Goal: Task Accomplishment & Management: Complete application form

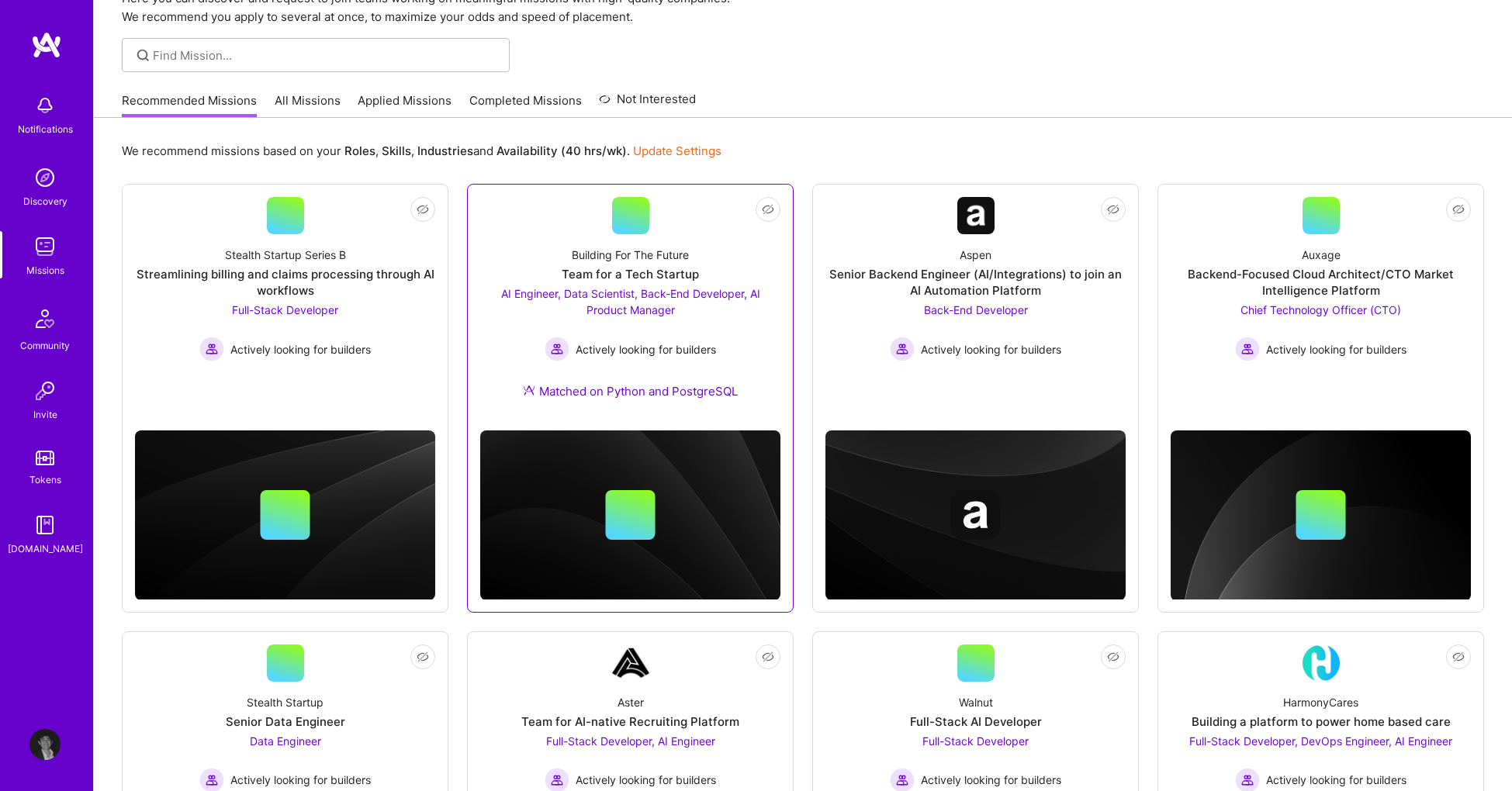
scroll to position [95, 0]
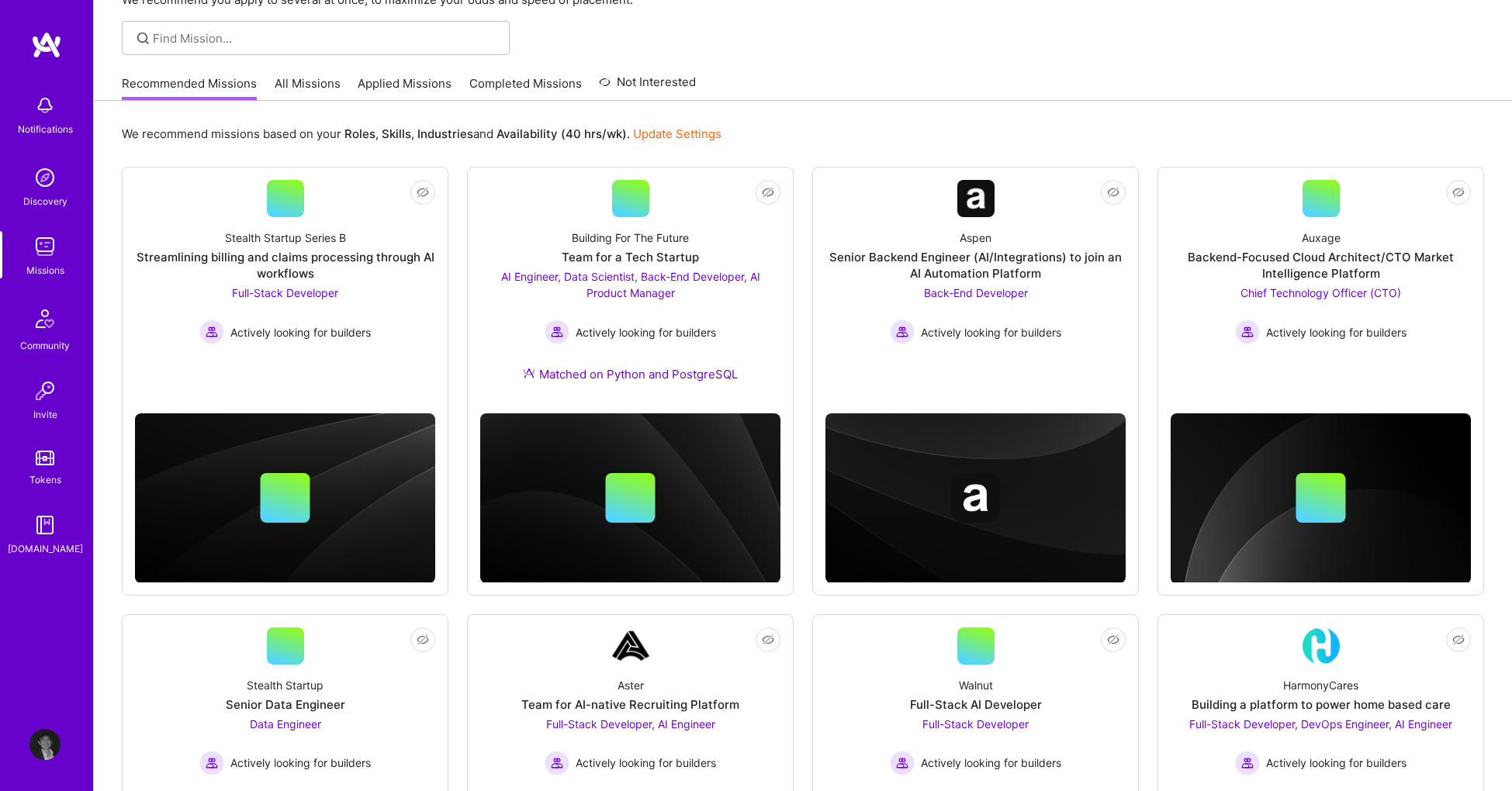
click at [306, 84] on link "All Missions" at bounding box center [308, 88] width 66 height 26
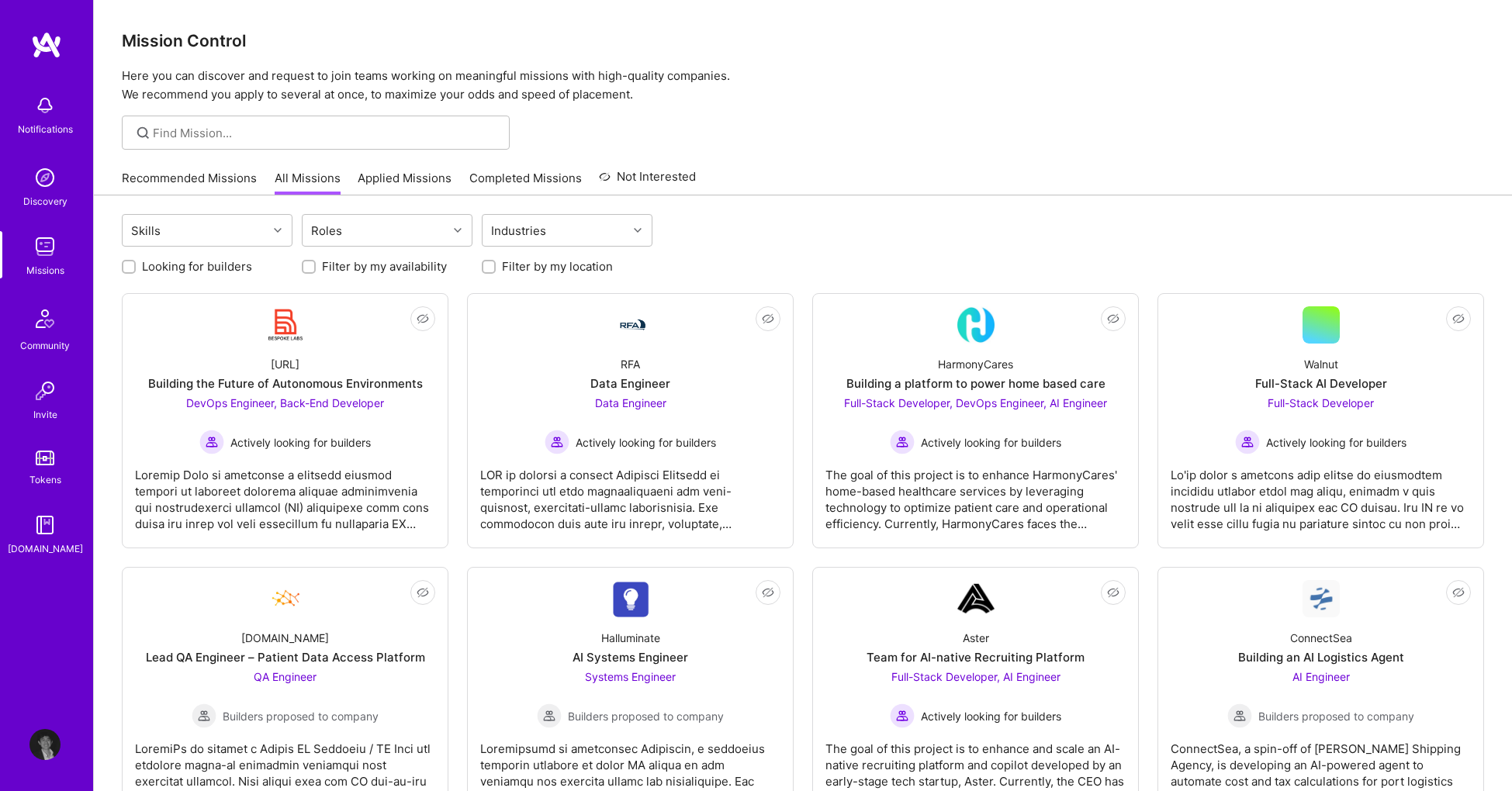
click at [219, 182] on link "Recommended Missions" at bounding box center [189, 182] width 135 height 26
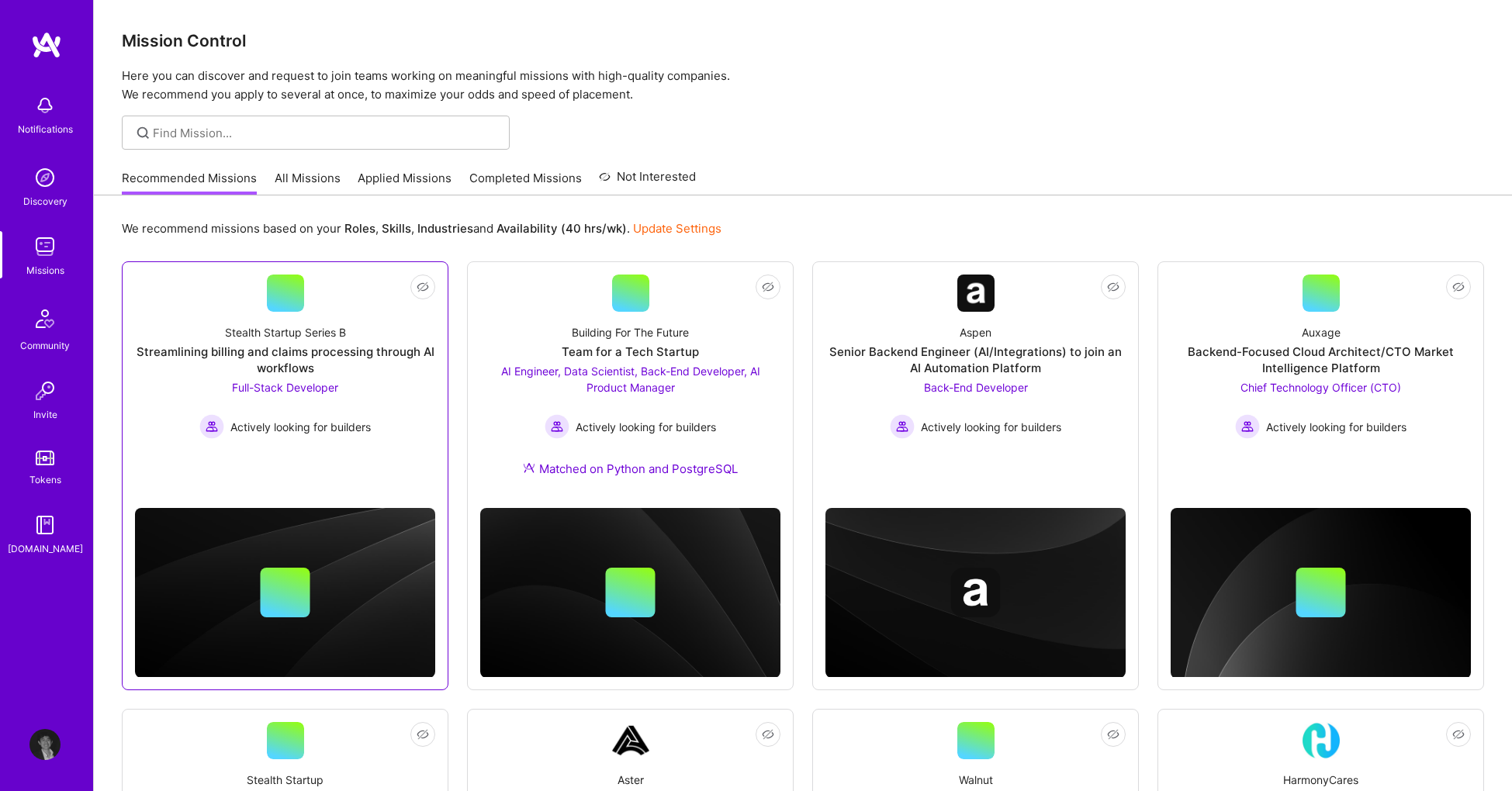
click at [376, 406] on div "Stealth Startup Series B Streamlining billing and claims processing through AI …" at bounding box center [285, 376] width 300 height 127
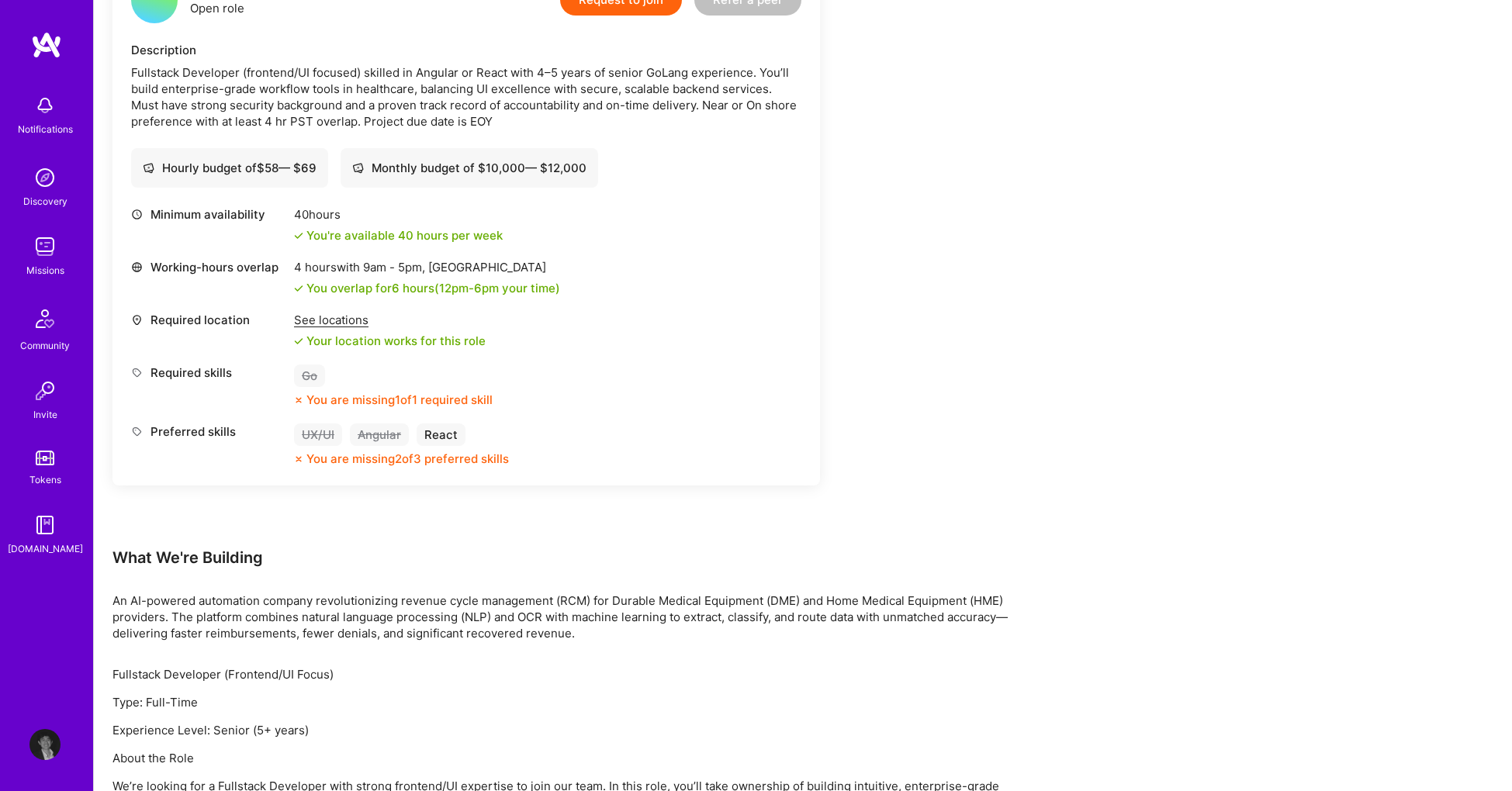
scroll to position [478, 0]
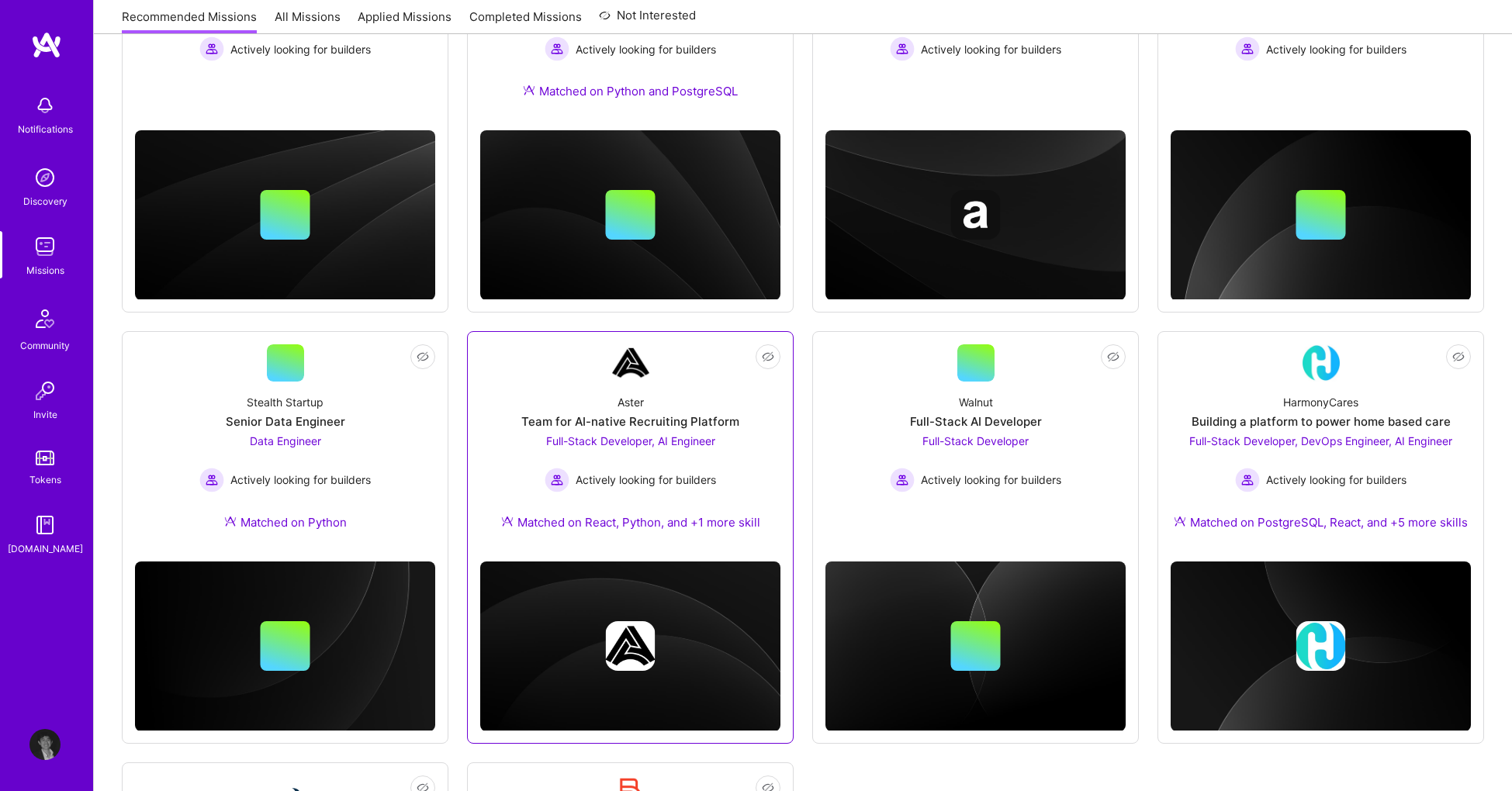
scroll to position [378, 0]
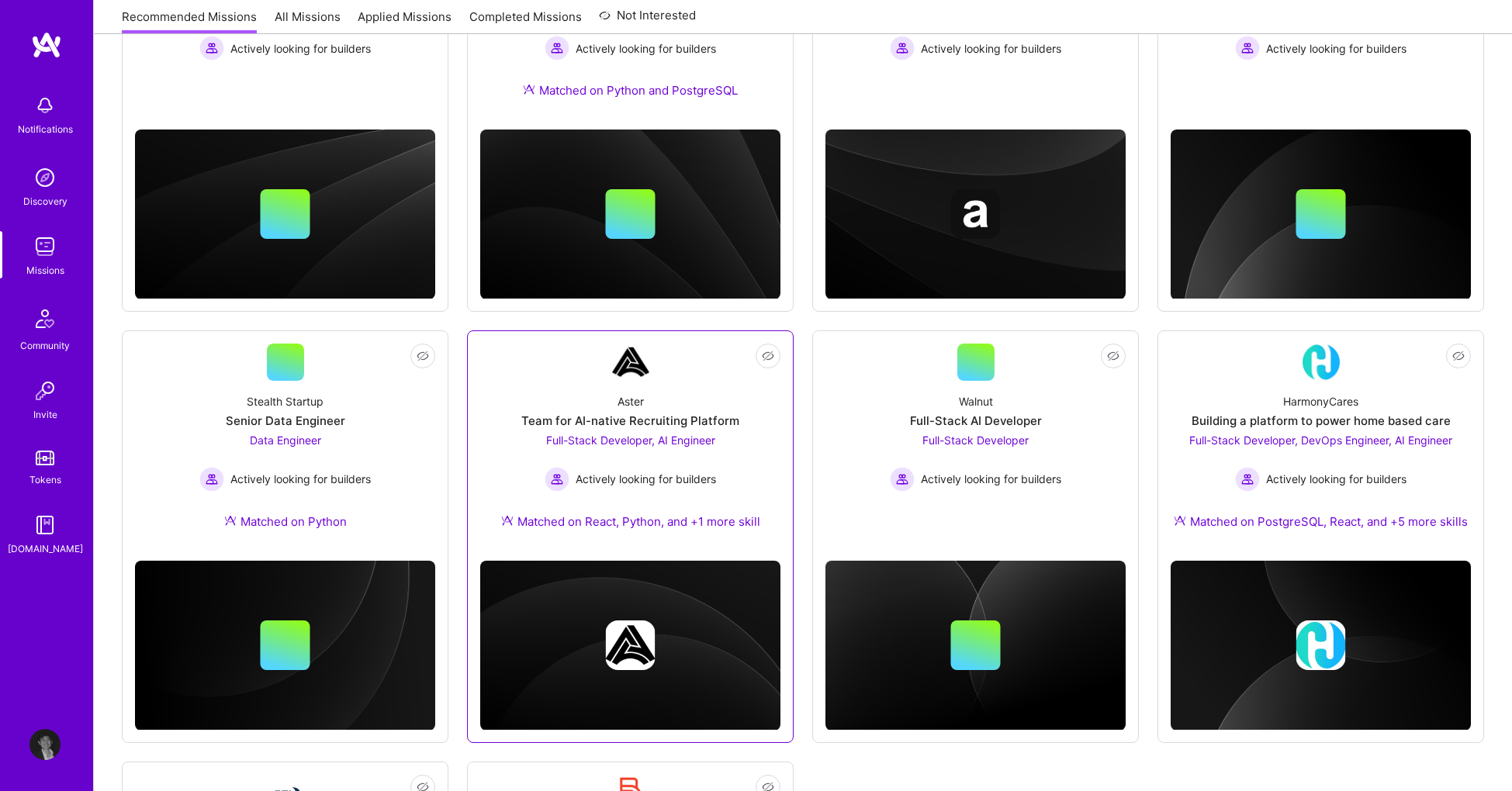
click at [786, 401] on div "Not Interested Aster Team for AI-native Recruiting Platform Full-Stack Develope…" at bounding box center [630, 536] width 326 height 413
click at [780, 404] on div "Not Interested Aster Team for AI-native Recruiting Platform Full-Stack Develope…" at bounding box center [630, 536] width 326 height 413
click at [754, 428] on div "Aster Team for AI-native Recruiting Platform Full-Stack Developer, AI Engineer …" at bounding box center [630, 465] width 300 height 168
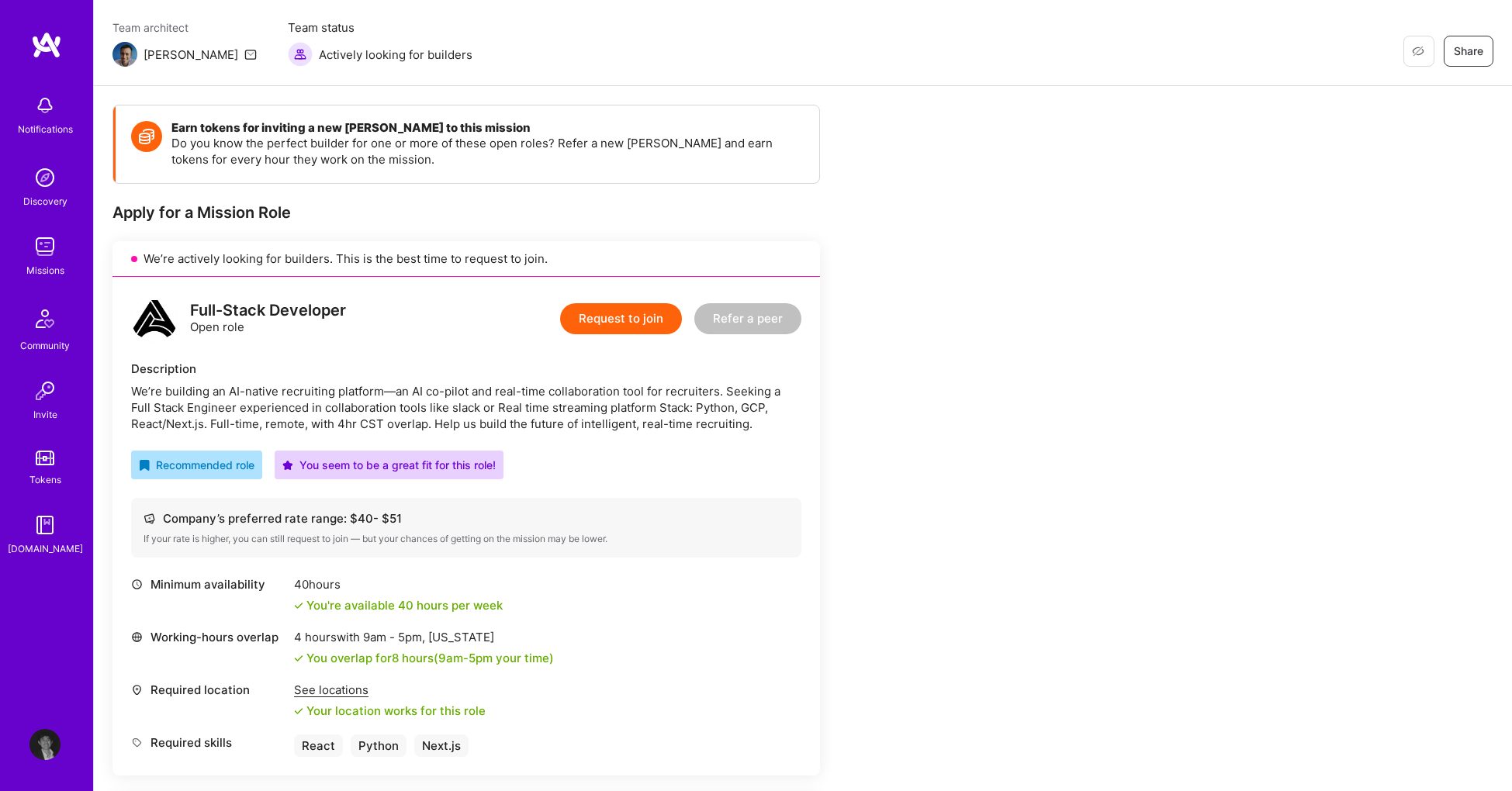
scroll to position [141, 0]
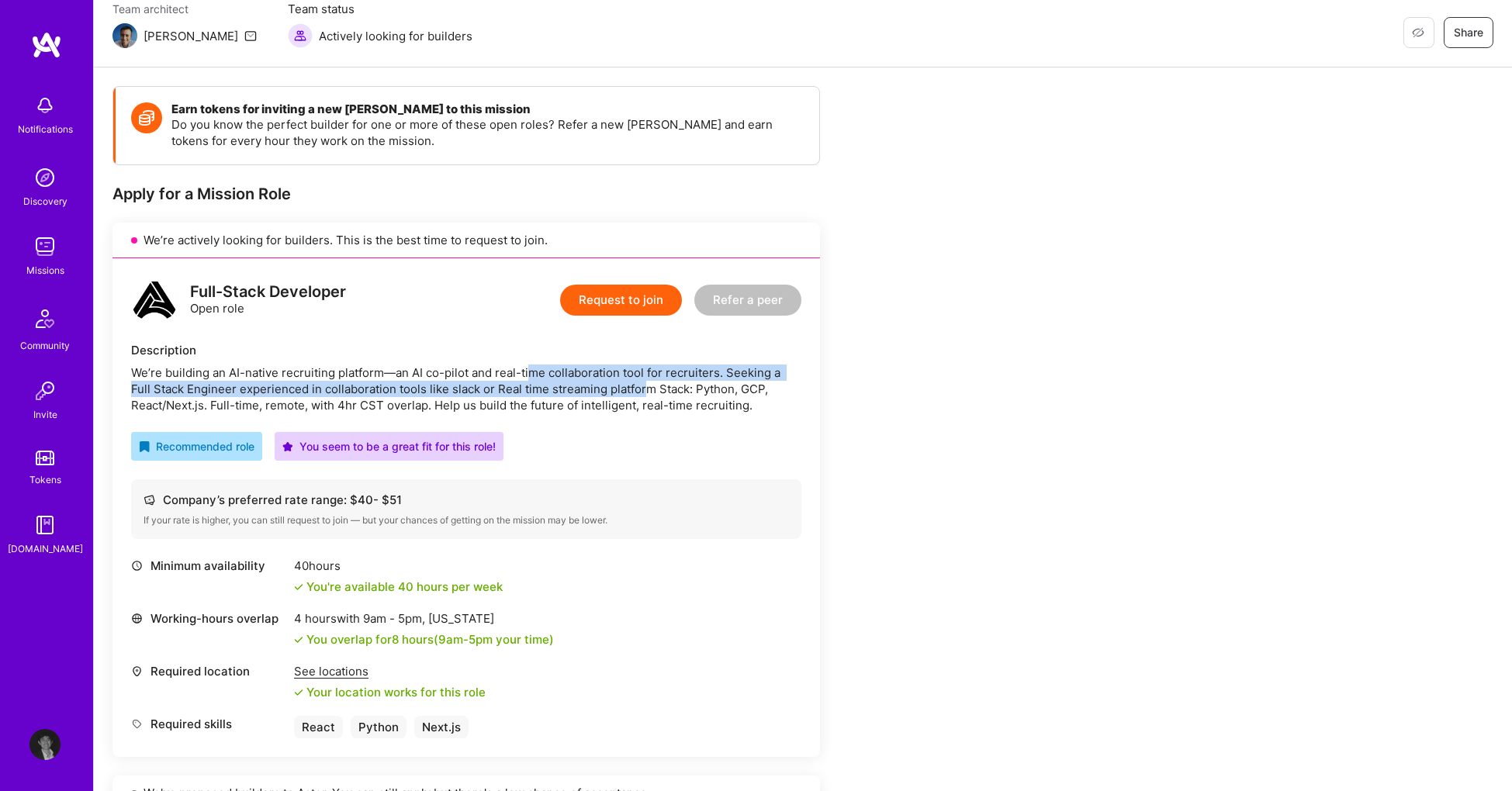
drag, startPoint x: 529, startPoint y: 370, endPoint x: 625, endPoint y: 387, distance: 97.5
click at [625, 387] on div "We’re building an AI-native recruiting platform—an AI co-pilot and real-time co…" at bounding box center [465, 389] width 670 height 48
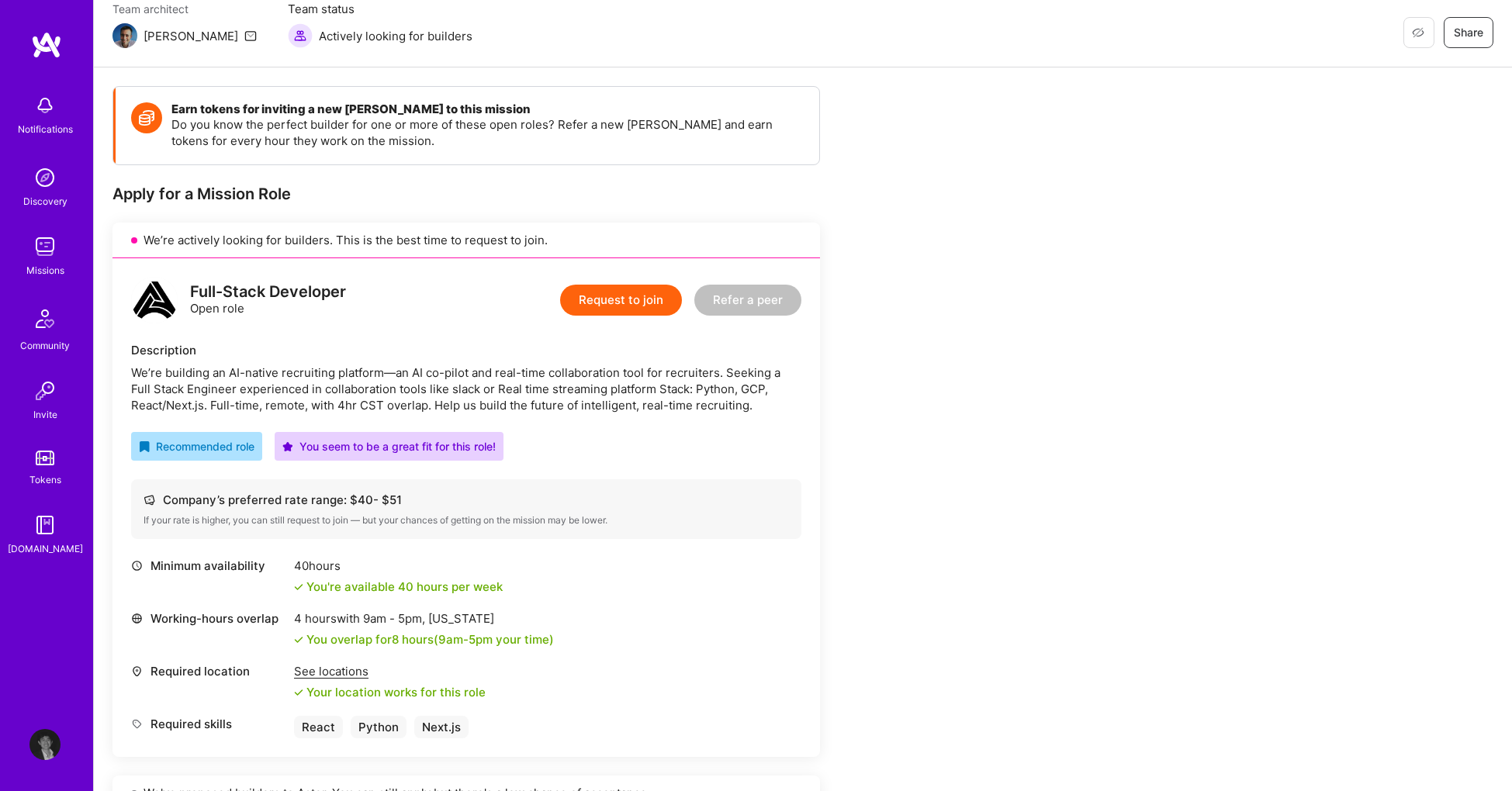
click at [639, 306] on button "Request to join" at bounding box center [621, 300] width 122 height 31
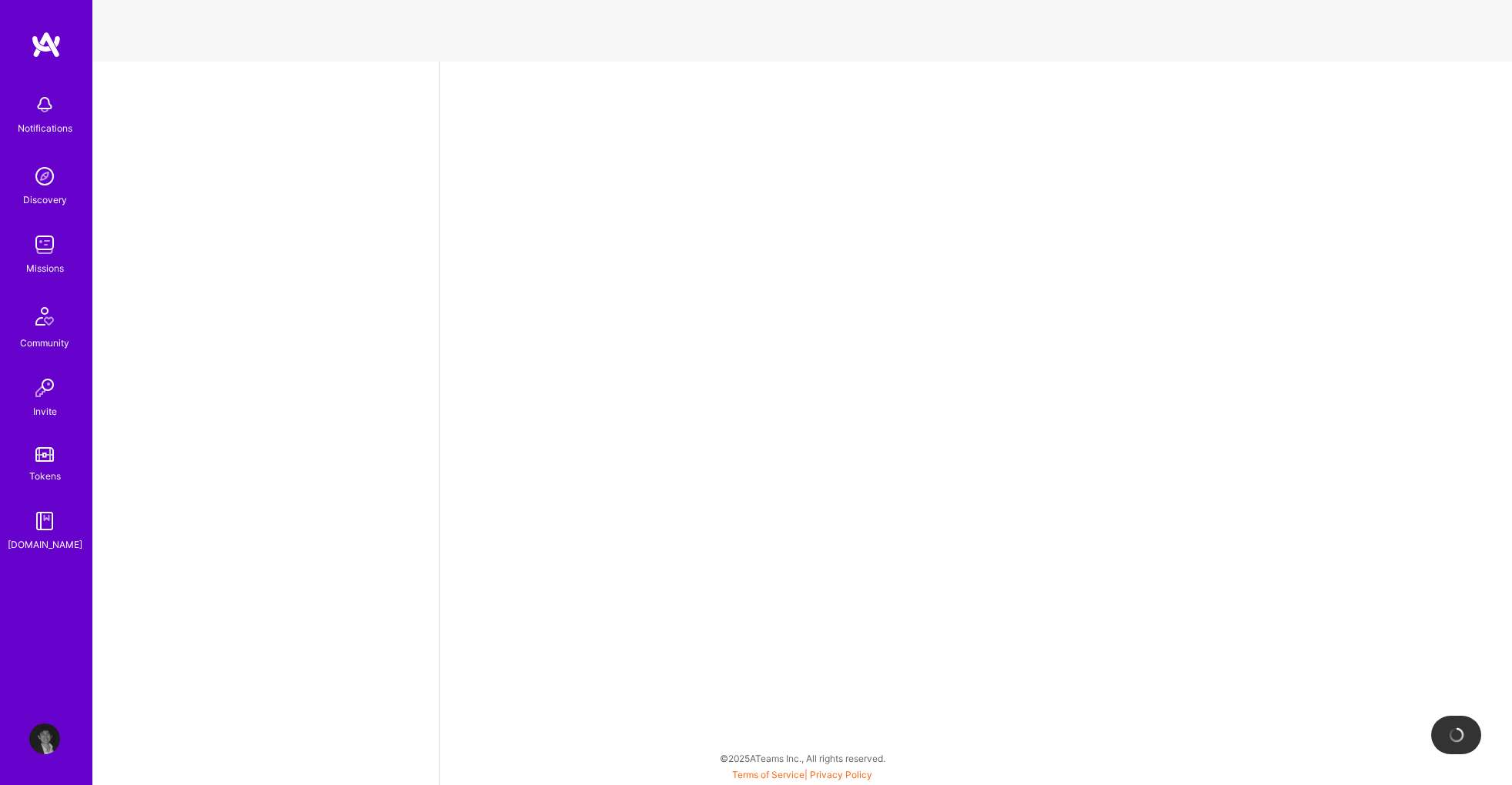
select select "US"
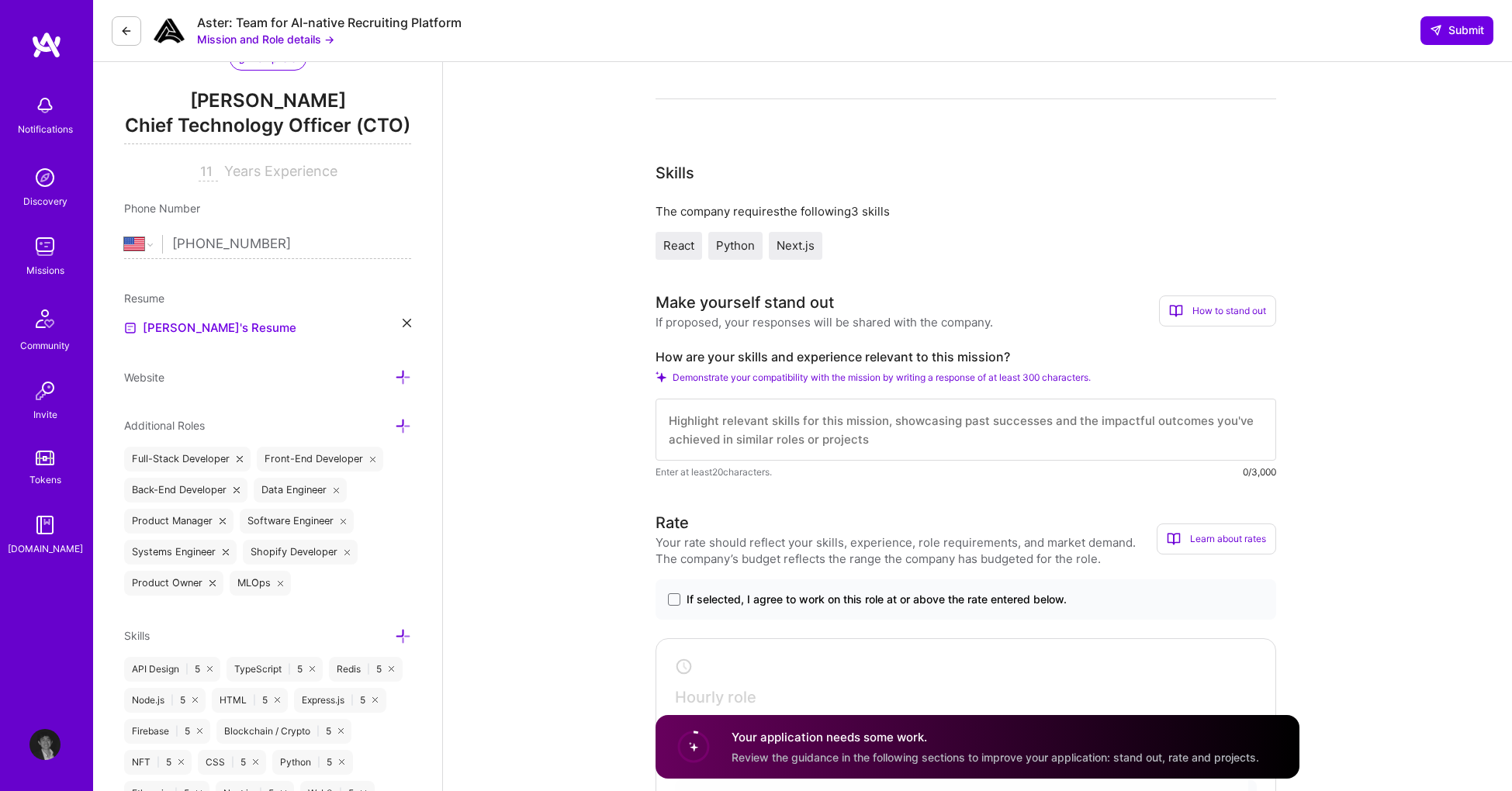
scroll to position [254, 0]
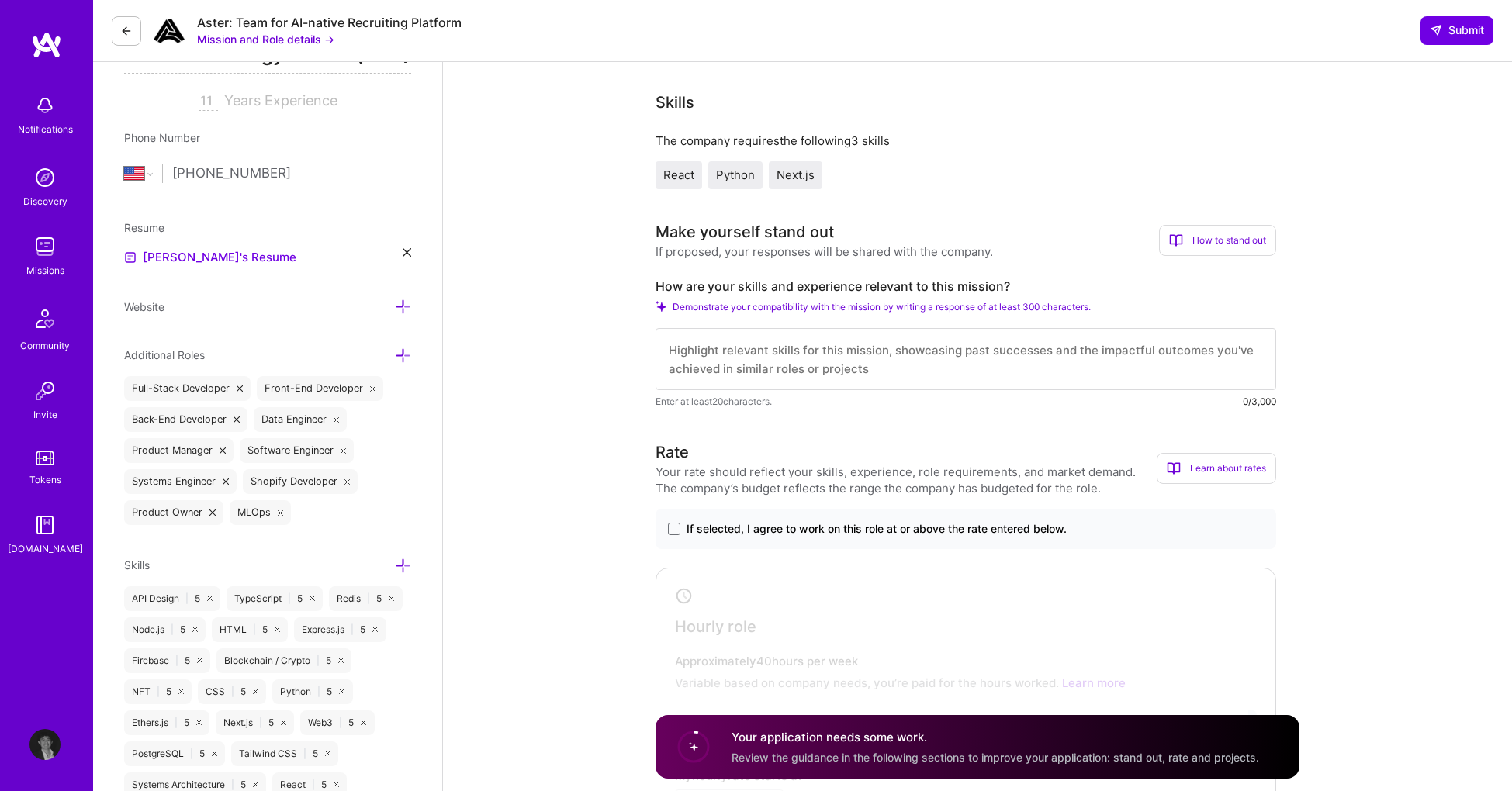
click at [876, 378] on textarea at bounding box center [966, 359] width 621 height 62
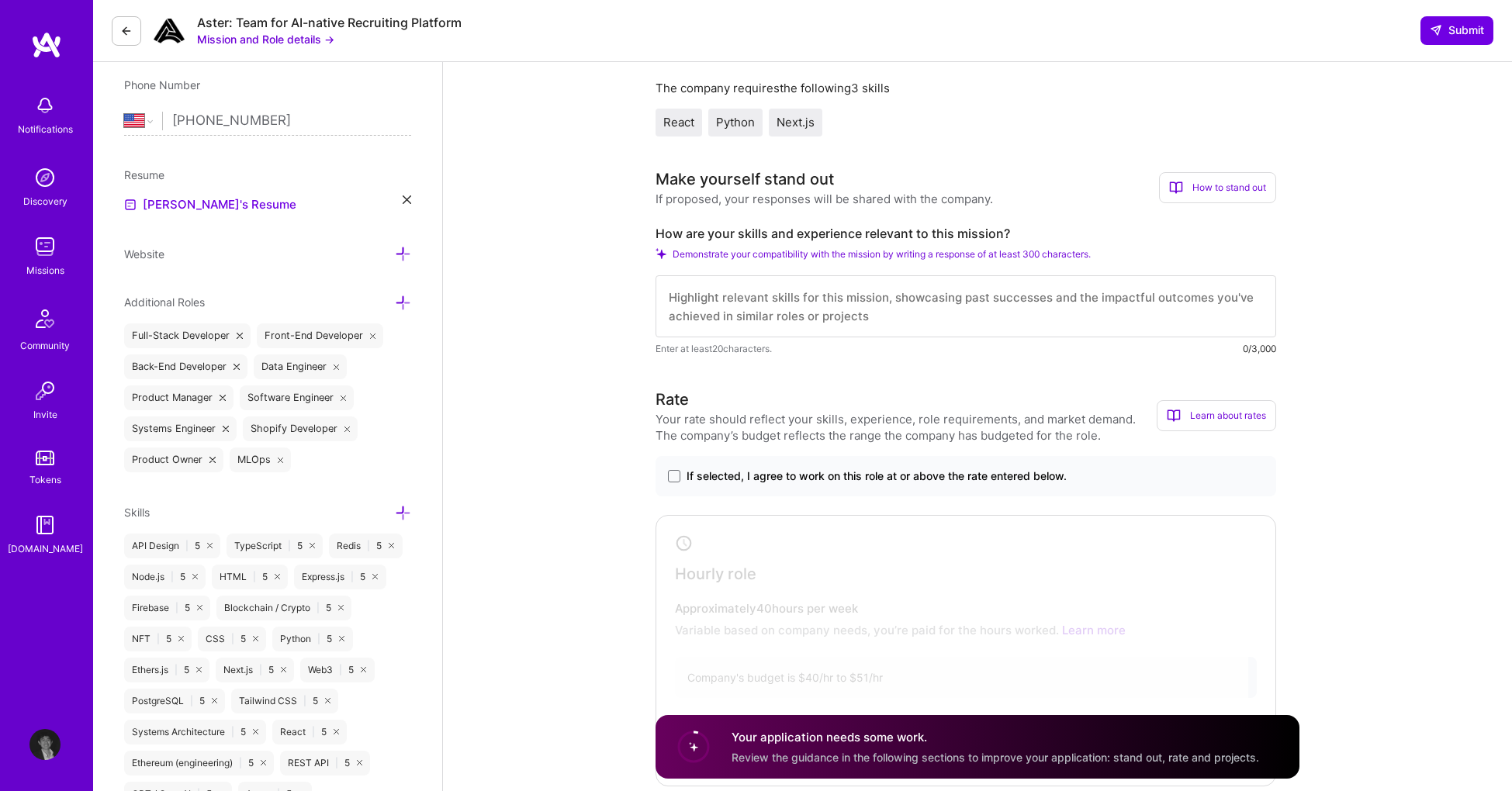
scroll to position [424, 0]
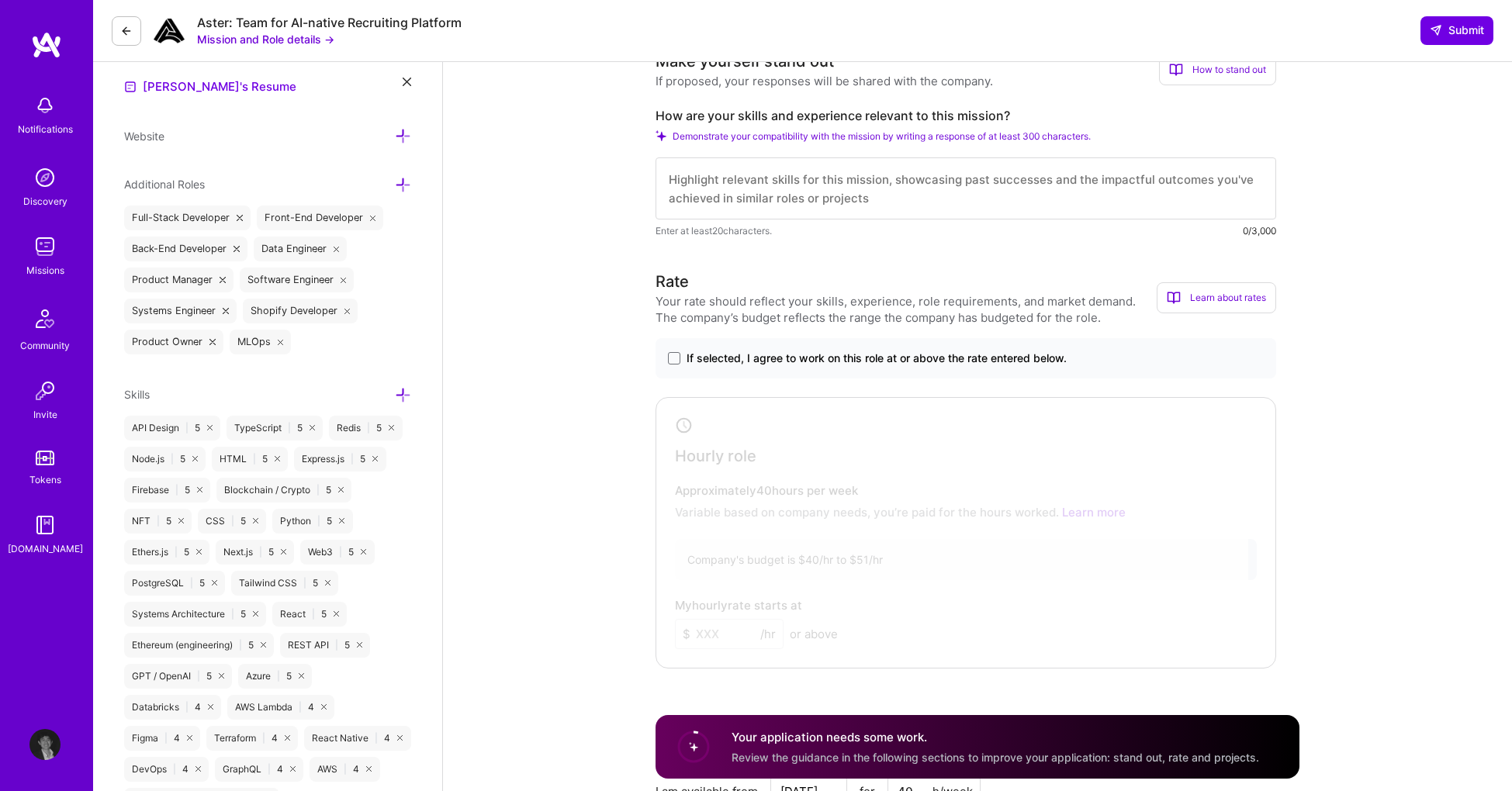
click at [874, 351] on span "If selected, I agree to work on this role at or above the rate entered below." at bounding box center [876, 358] width 380 height 15
click at [0, 0] on input "If selected, I agree to work on this role at or above the rate entered below." at bounding box center [0, 0] width 0 height 0
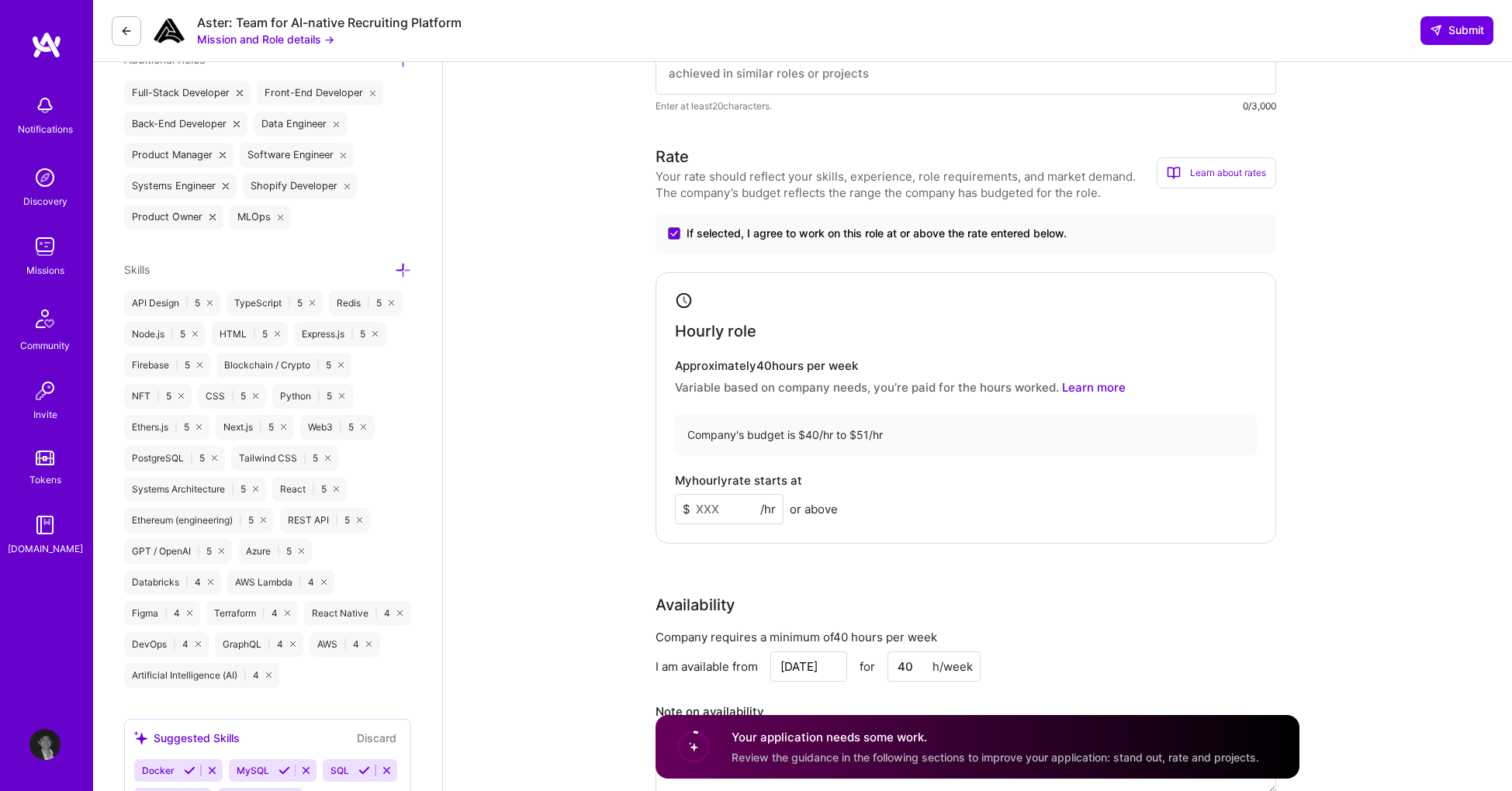
scroll to position [552, 0]
click at [730, 502] on input at bounding box center [729, 507] width 109 height 30
type input "51"
click at [1020, 523] on div "Hourly role Approximately 40 hours per week Variable based on company needs, yo…" at bounding box center [966, 404] width 621 height 272
click at [738, 508] on input "51" at bounding box center [729, 507] width 109 height 30
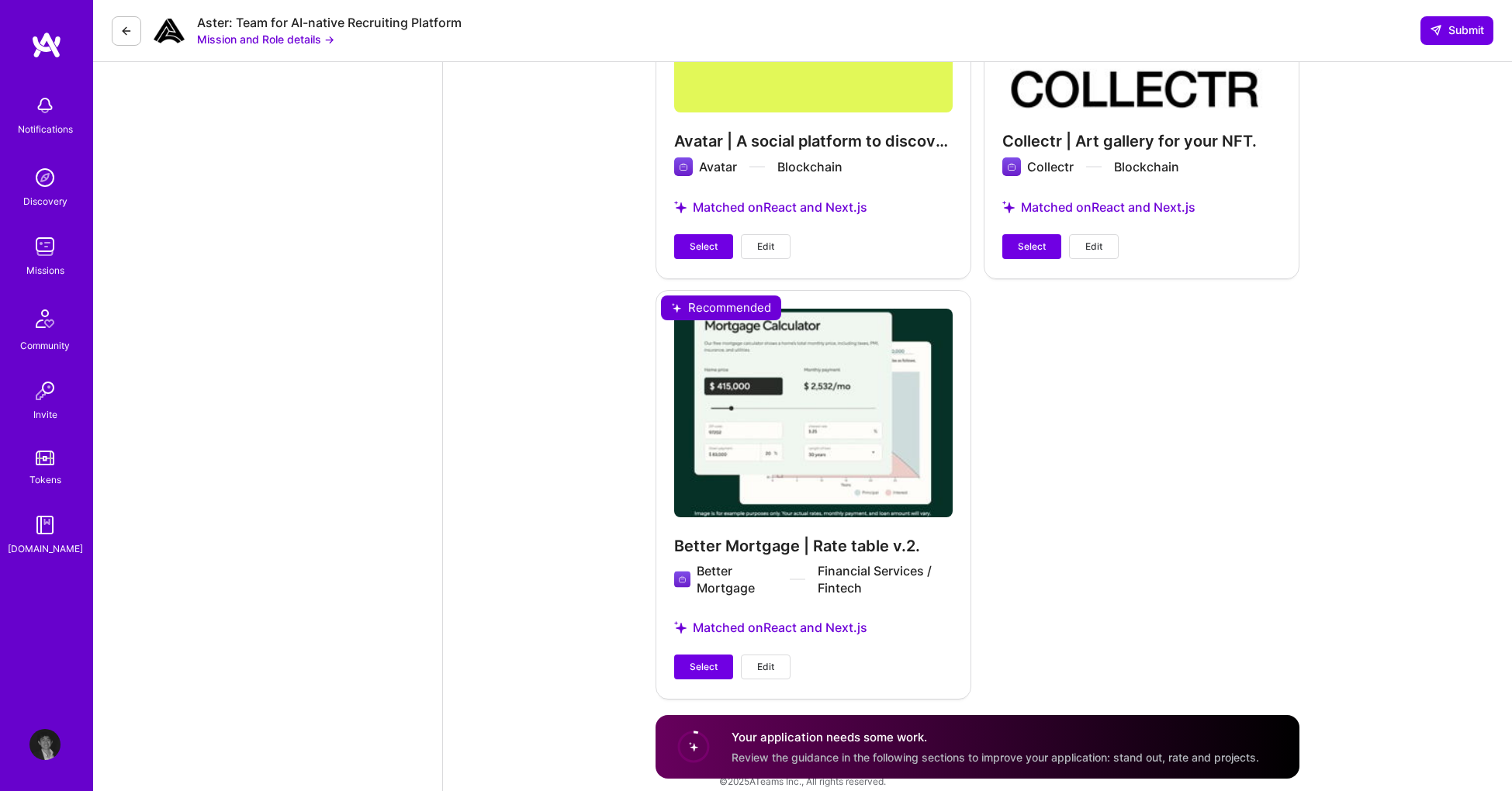
scroll to position [1496, 0]
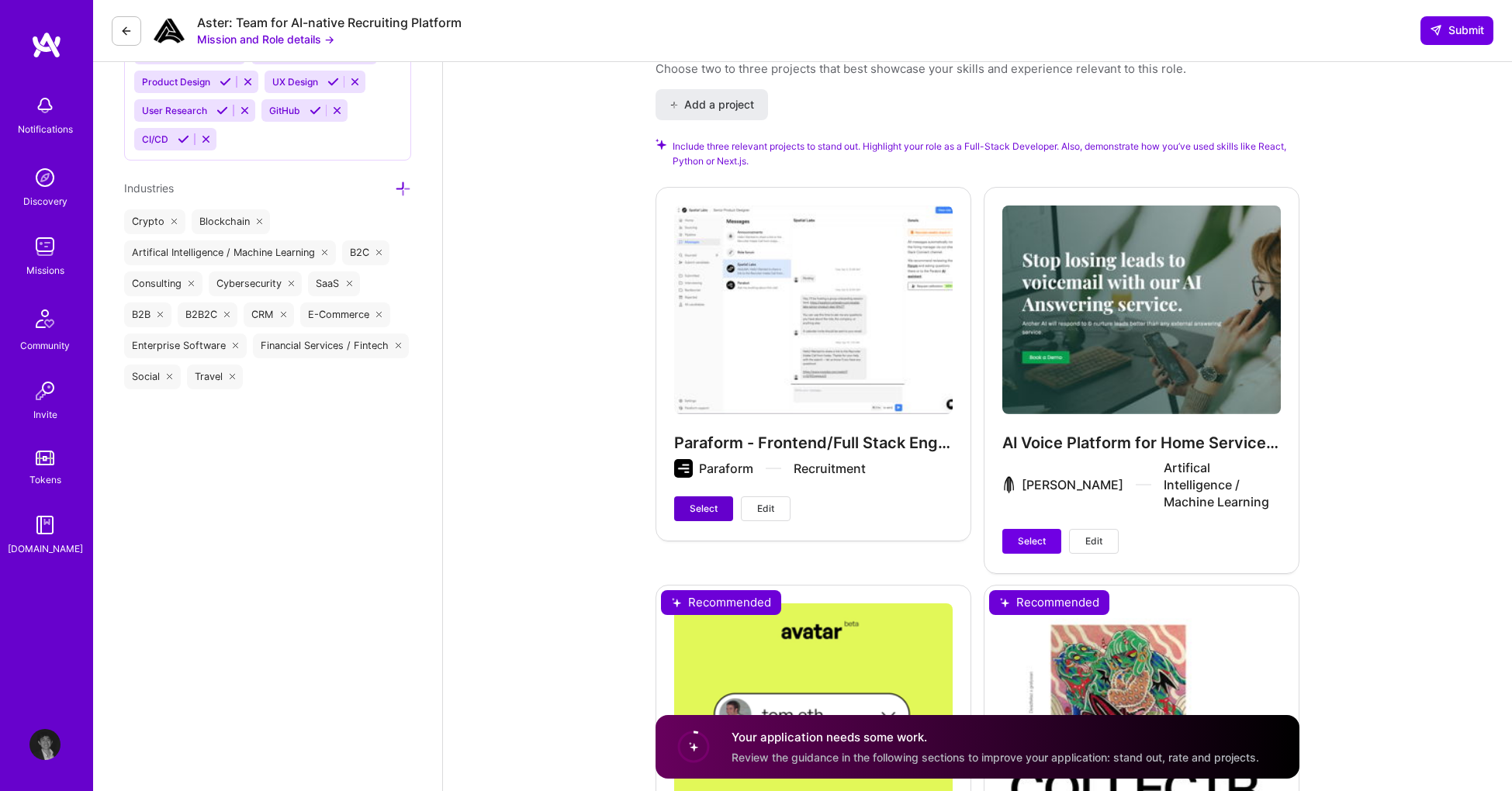
click at [711, 508] on span "Select" at bounding box center [703, 509] width 28 height 14
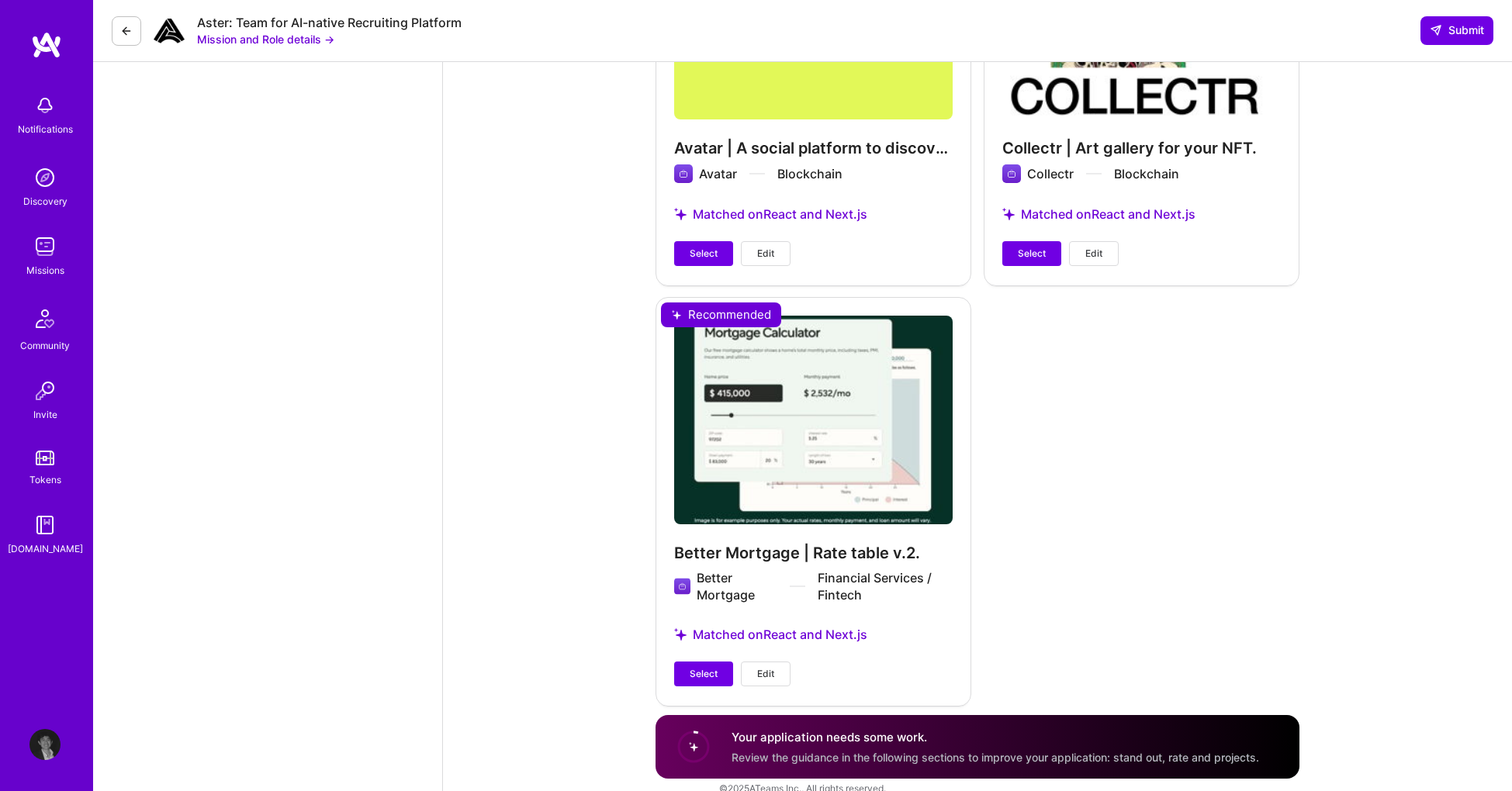
scroll to position [2181, 0]
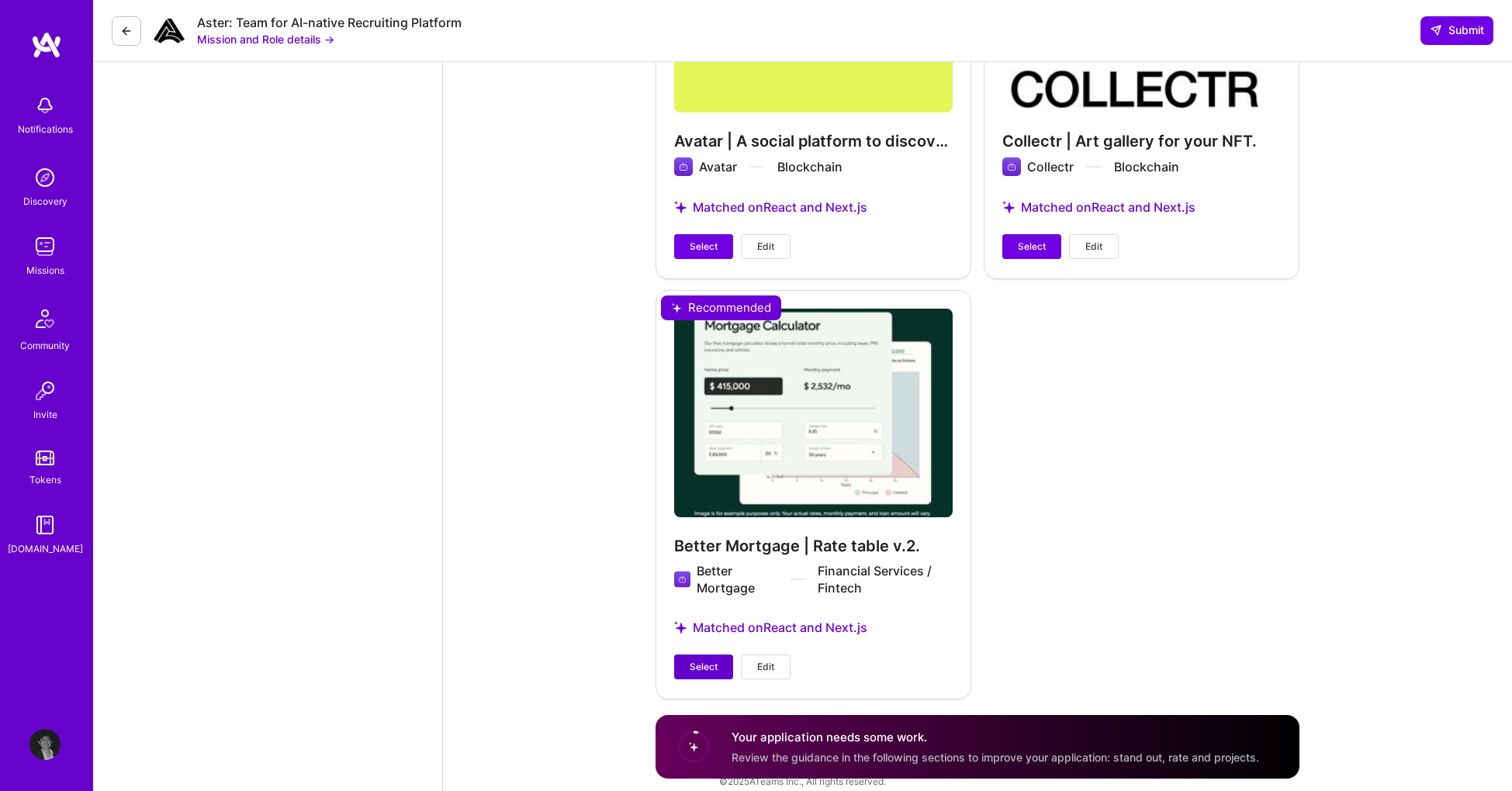
click at [698, 660] on span "Select" at bounding box center [703, 667] width 28 height 14
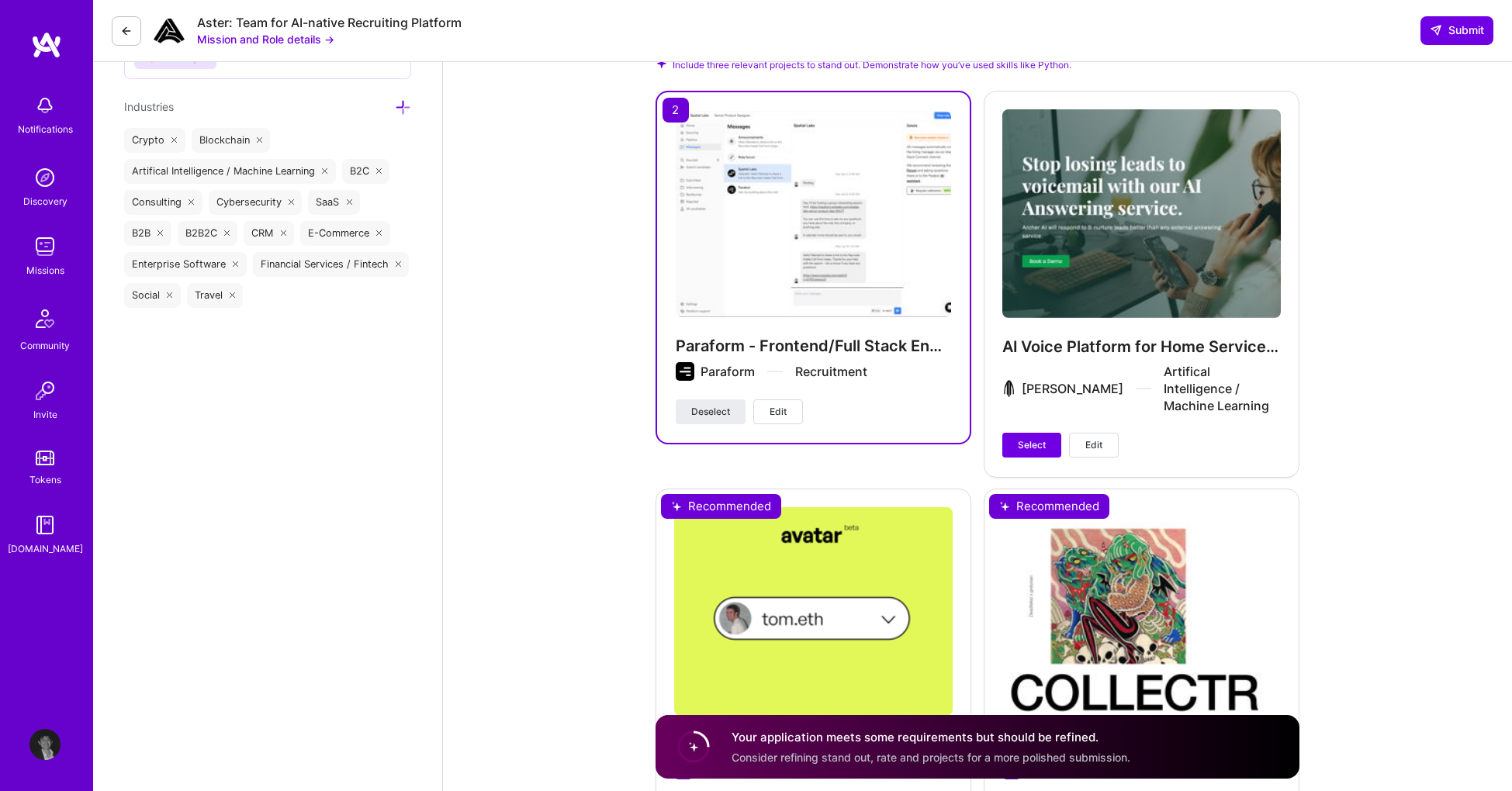
scroll to position [1412, 0]
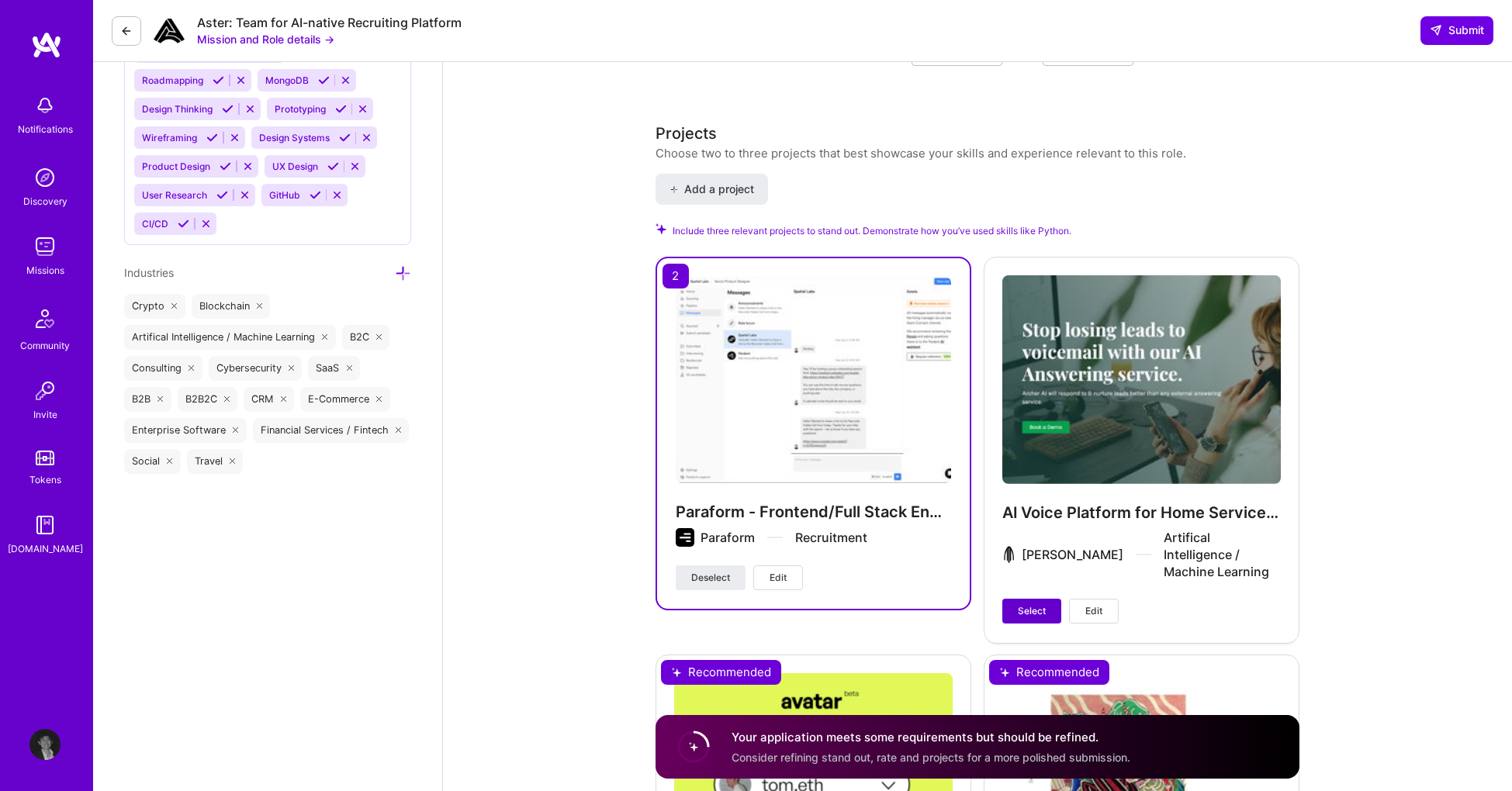
drag, startPoint x: 1031, startPoint y: 591, endPoint x: 1031, endPoint y: 578, distance: 13.0
click at [1031, 604] on span "Select" at bounding box center [1031, 612] width 28 height 14
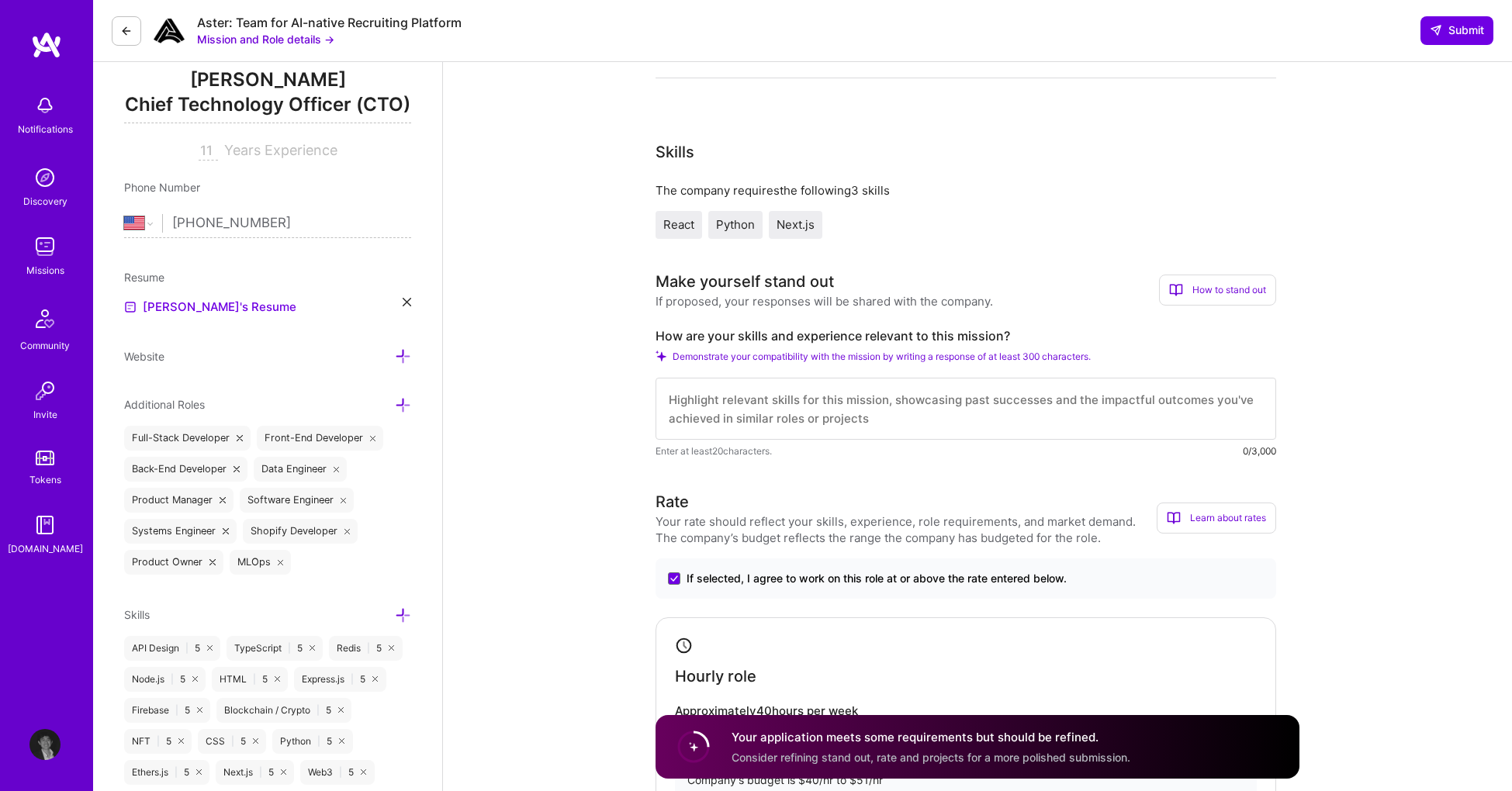
scroll to position [151, 0]
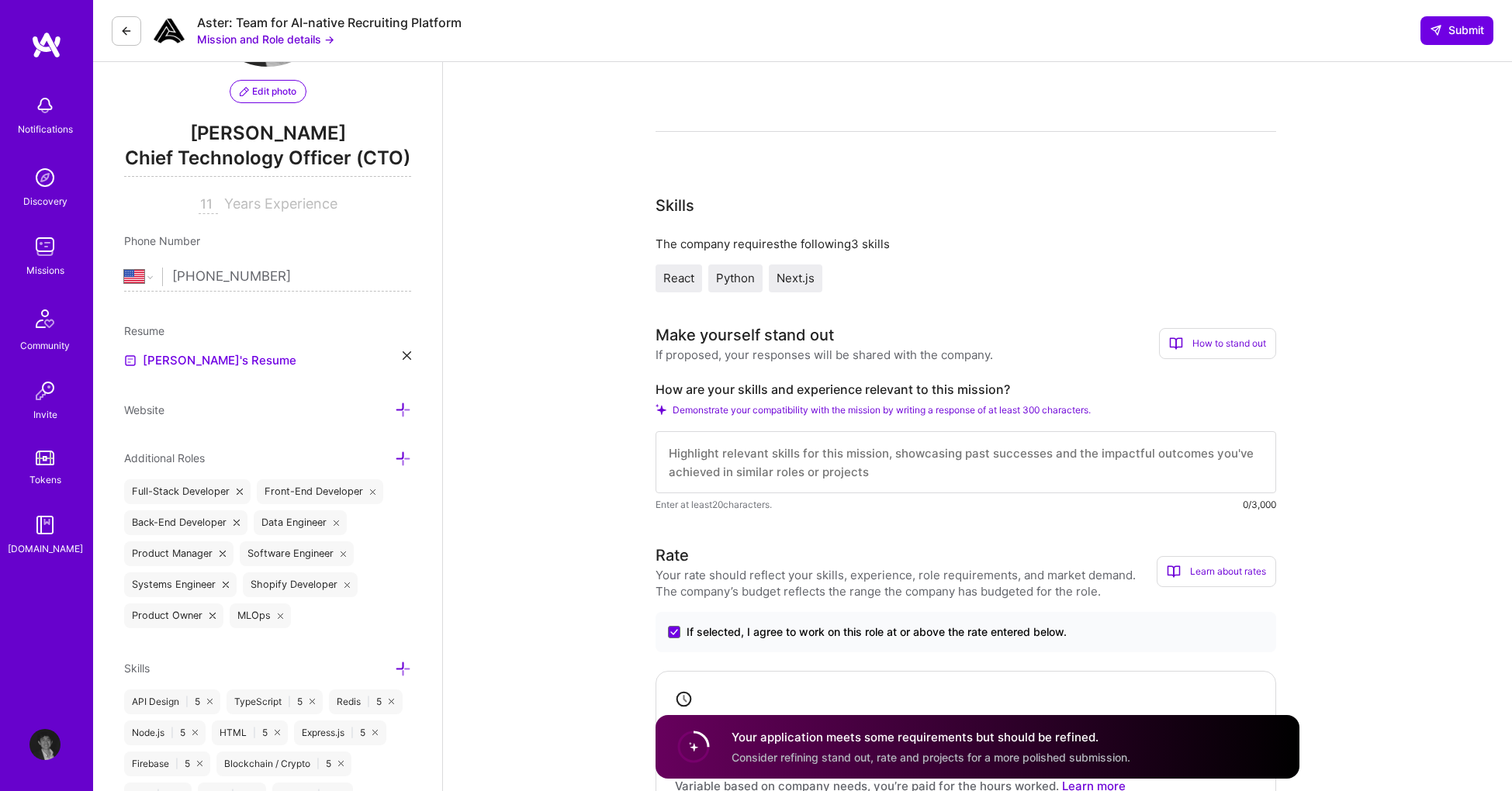
click at [1016, 451] on textarea at bounding box center [966, 462] width 621 height 62
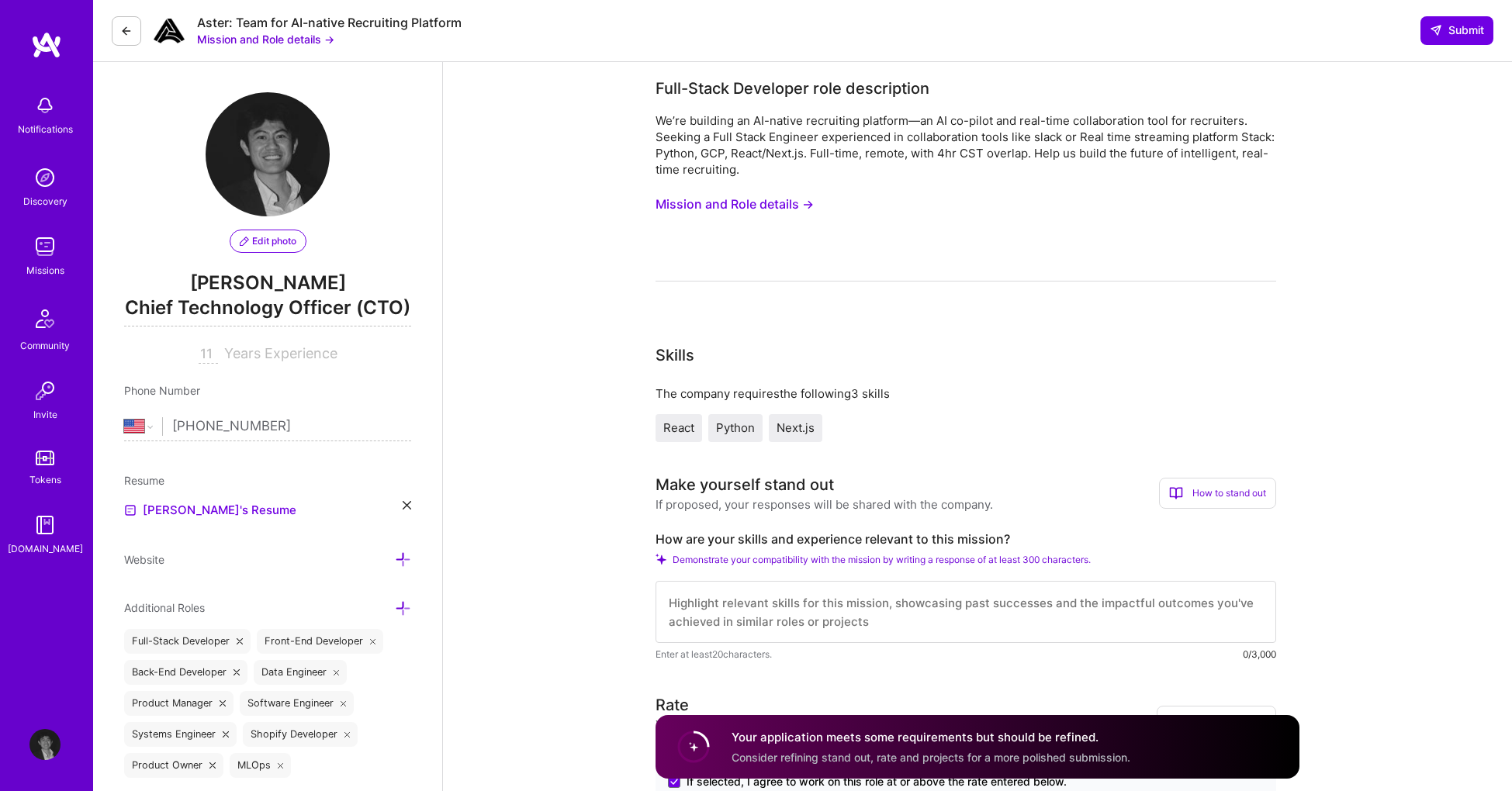
scroll to position [0, 0]
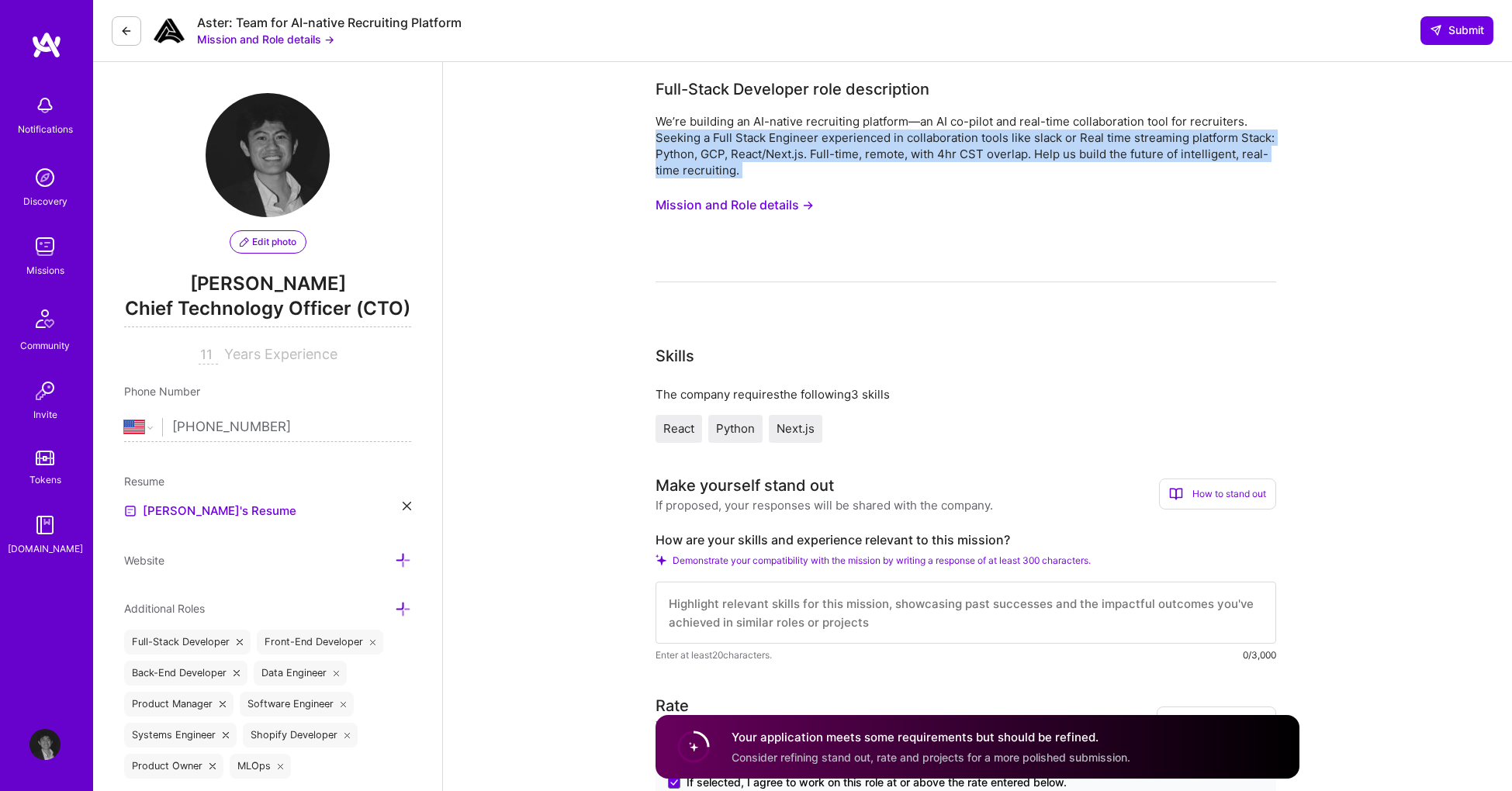
drag, startPoint x: 793, startPoint y: 182, endPoint x: 679, endPoint y: 165, distance: 115.3
copy div "Seeking a Full Stack Engineer experienced in collaboration tools like slack or …"
click at [798, 204] on button "Mission and Role details →" at bounding box center [734, 205] width 158 height 29
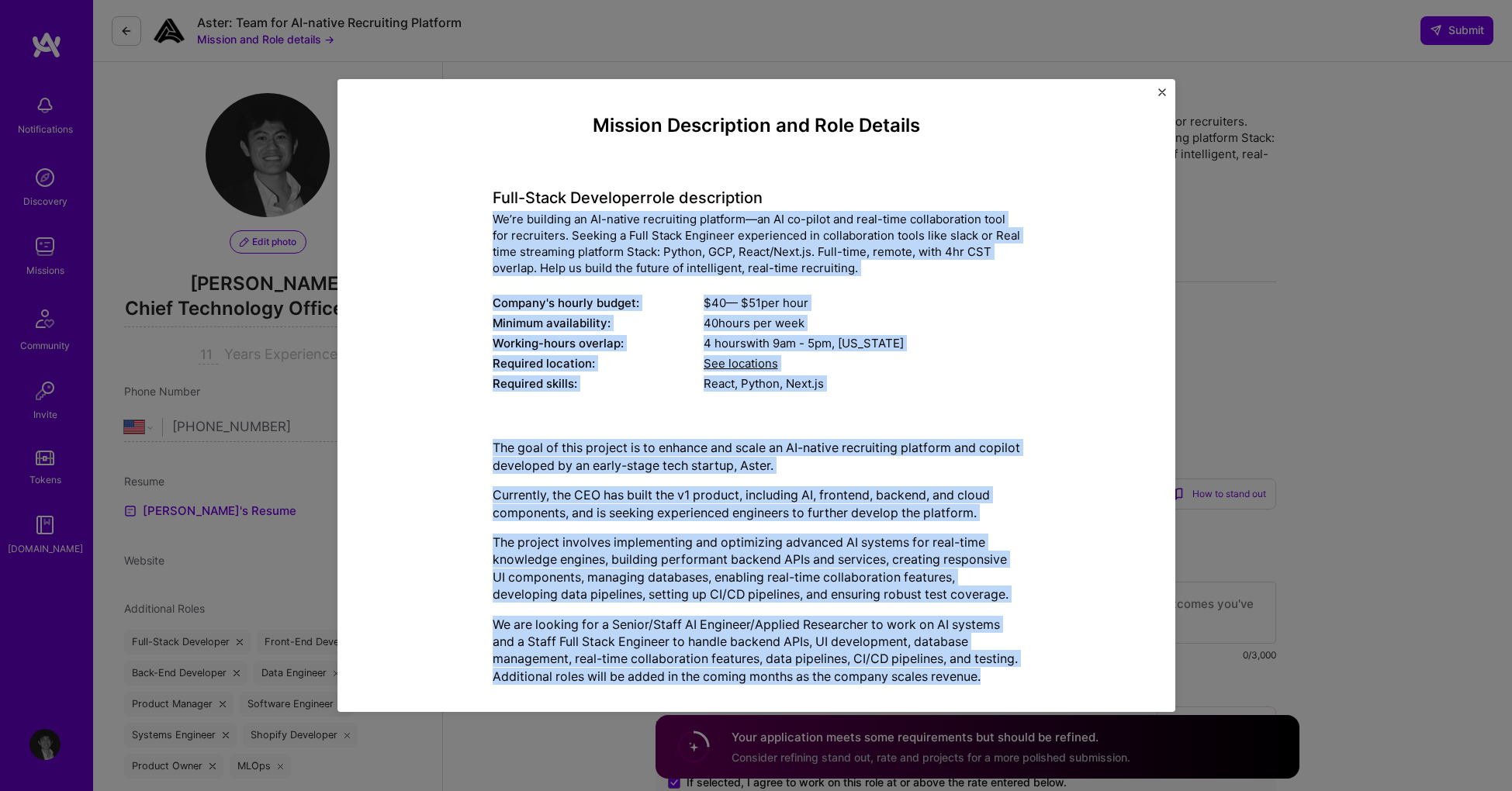
drag, startPoint x: 639, startPoint y: 637, endPoint x: 477, endPoint y: 215, distance: 452.0
click at [477, 215] on div "Mission Description and Role Details Full-Stack Developer role description We’r…" at bounding box center [756, 419] width 767 height 608
copy div "Lo’ip dolorsit am CO-adipis elitseddoe temporin—ut LA et-dolor mag aliq-enim ad…"
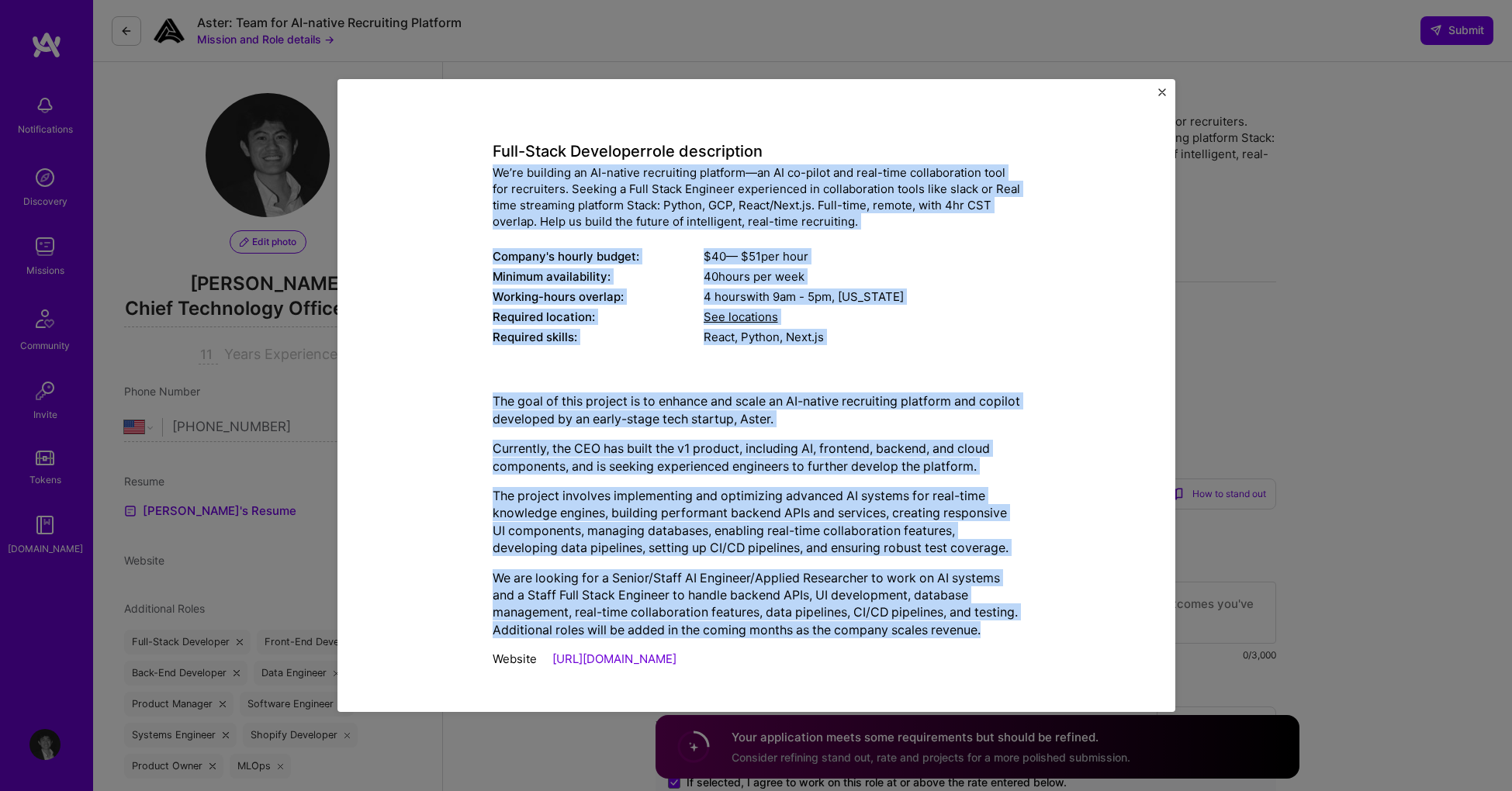
scroll to position [65, 0]
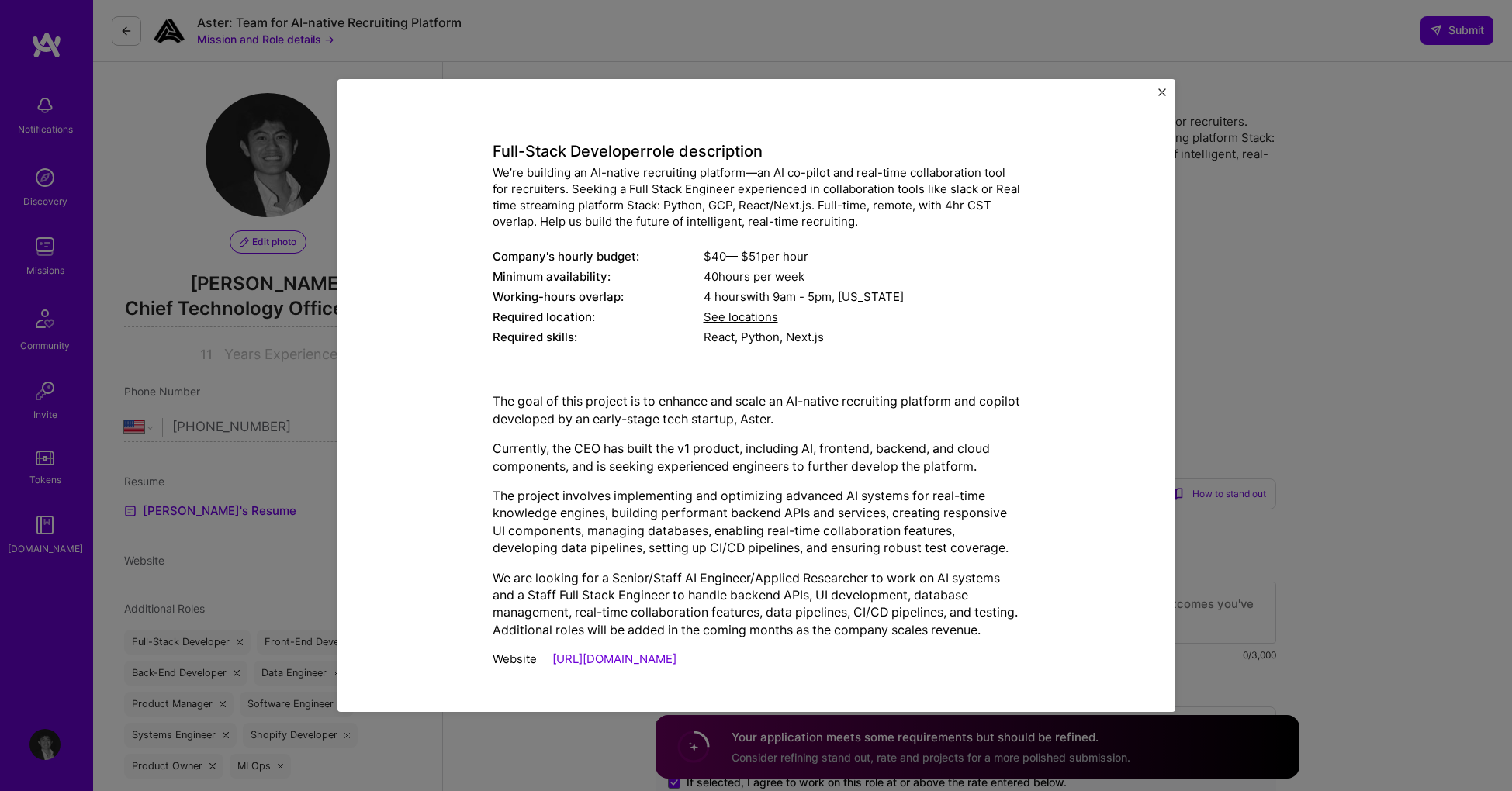
drag, startPoint x: 657, startPoint y: 668, endPoint x: 647, endPoint y: 671, distance: 10.4
click at [657, 669] on div "The goal of this project is to enhance and scale an AI-native recruiting platfo…" at bounding box center [756, 528] width 527 height 296
click at [612, 659] on link "[URL][DOMAIN_NAME]" at bounding box center [614, 659] width 124 height 14
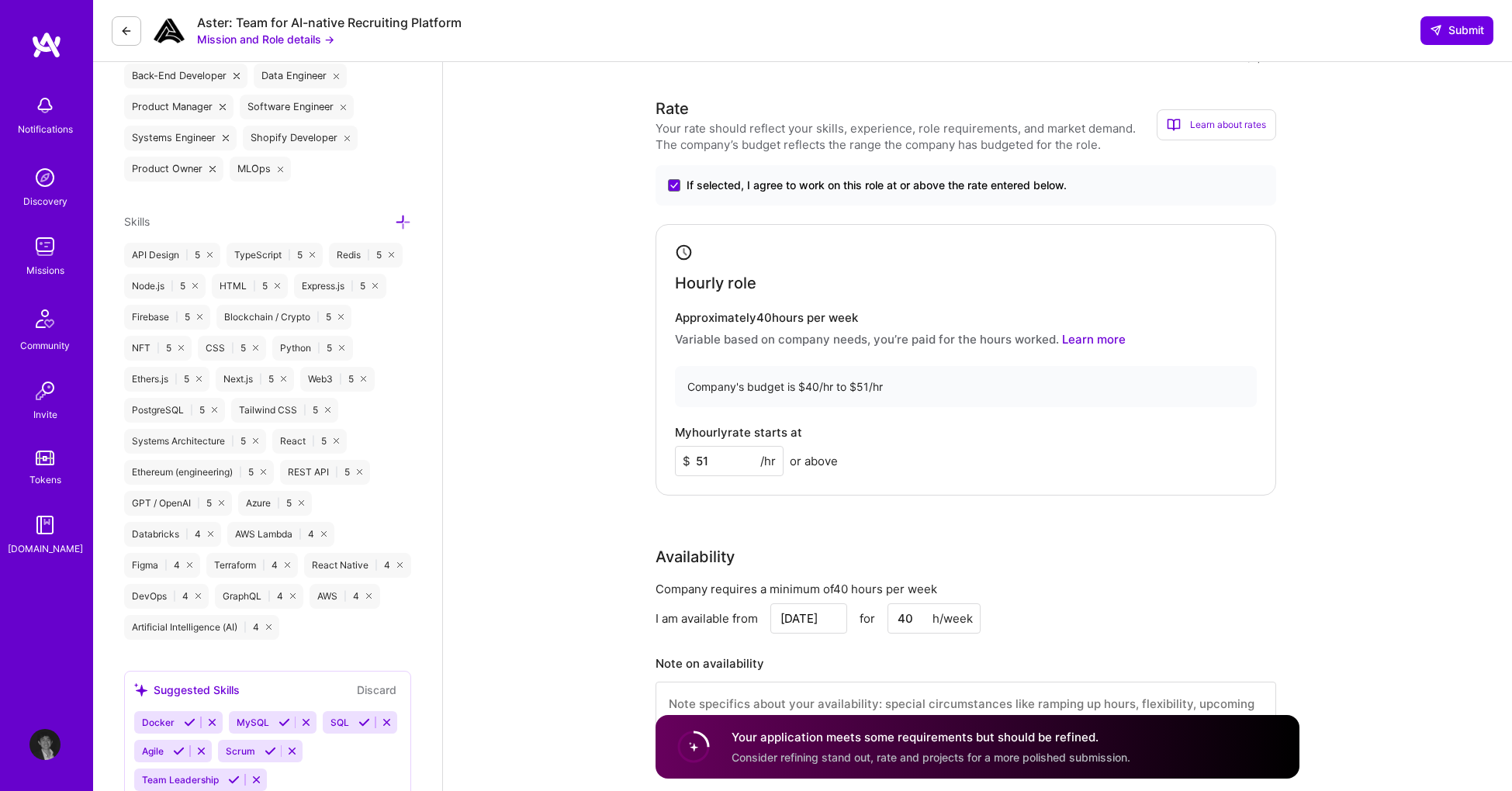
scroll to position [0, 0]
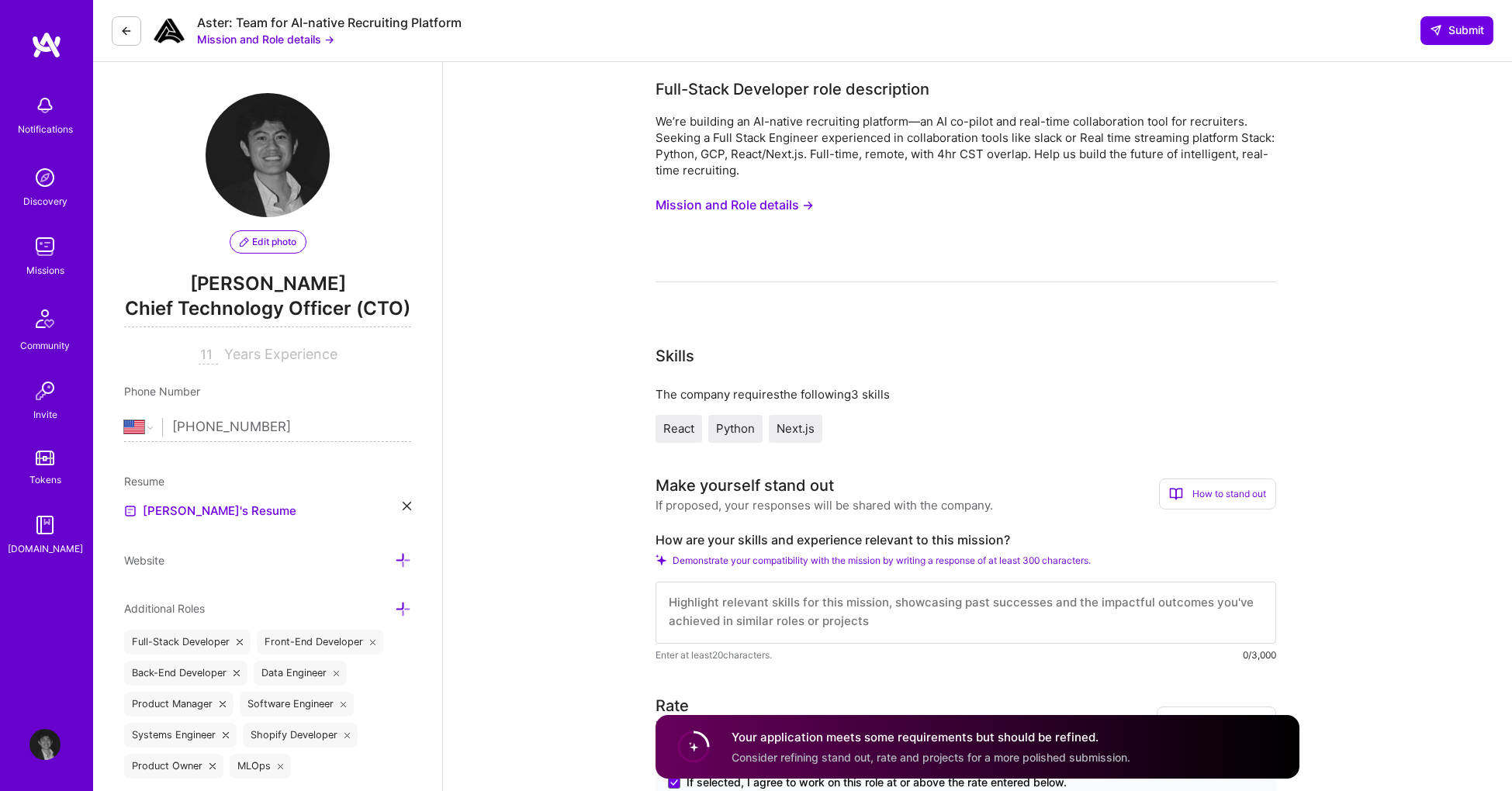
click at [36, 123] on div "Notifications" at bounding box center [45, 129] width 55 height 16
click at [56, 48] on img at bounding box center [47, 45] width 31 height 28
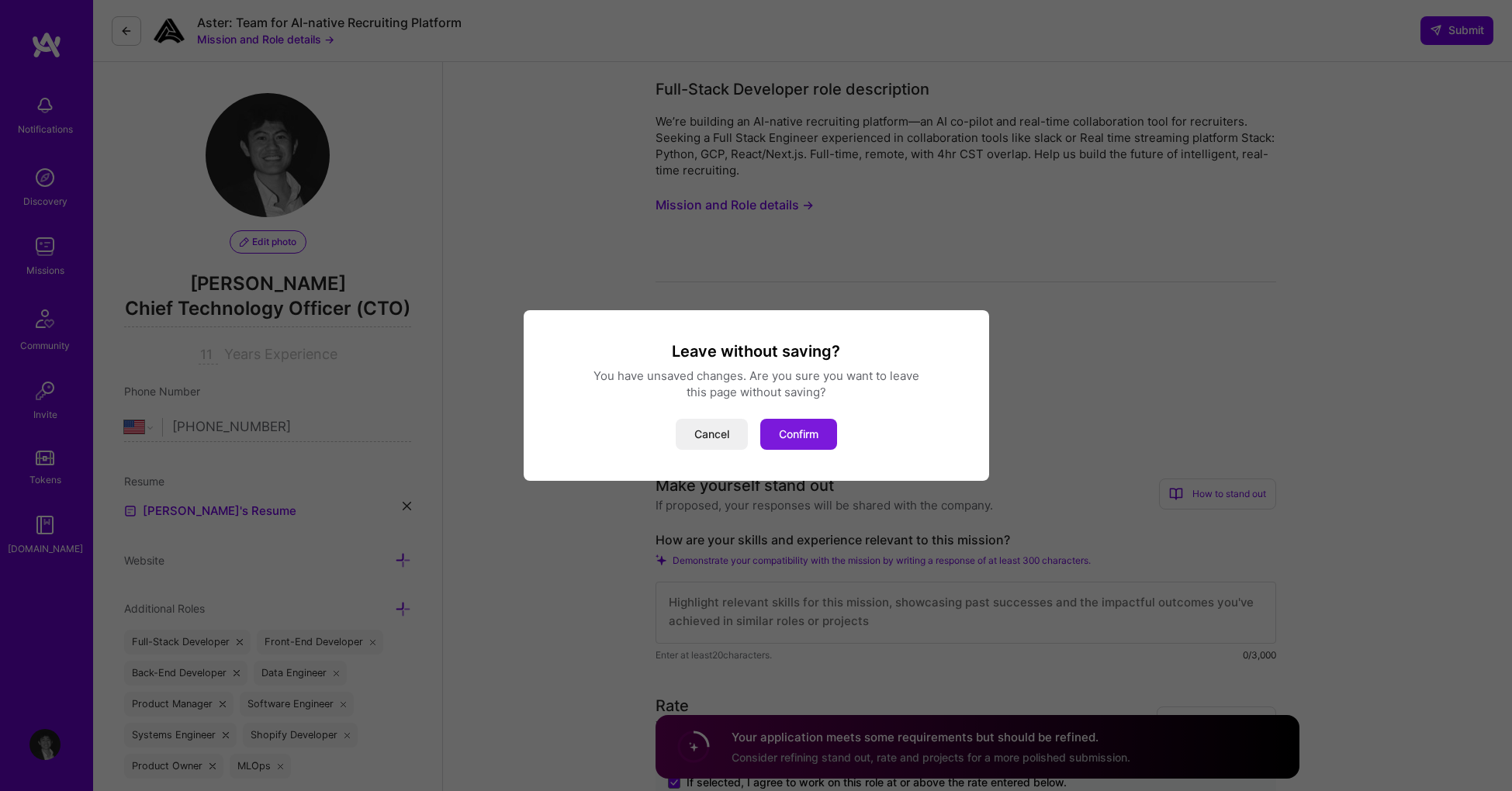
click at [820, 440] on button "Confirm" at bounding box center [799, 434] width 77 height 31
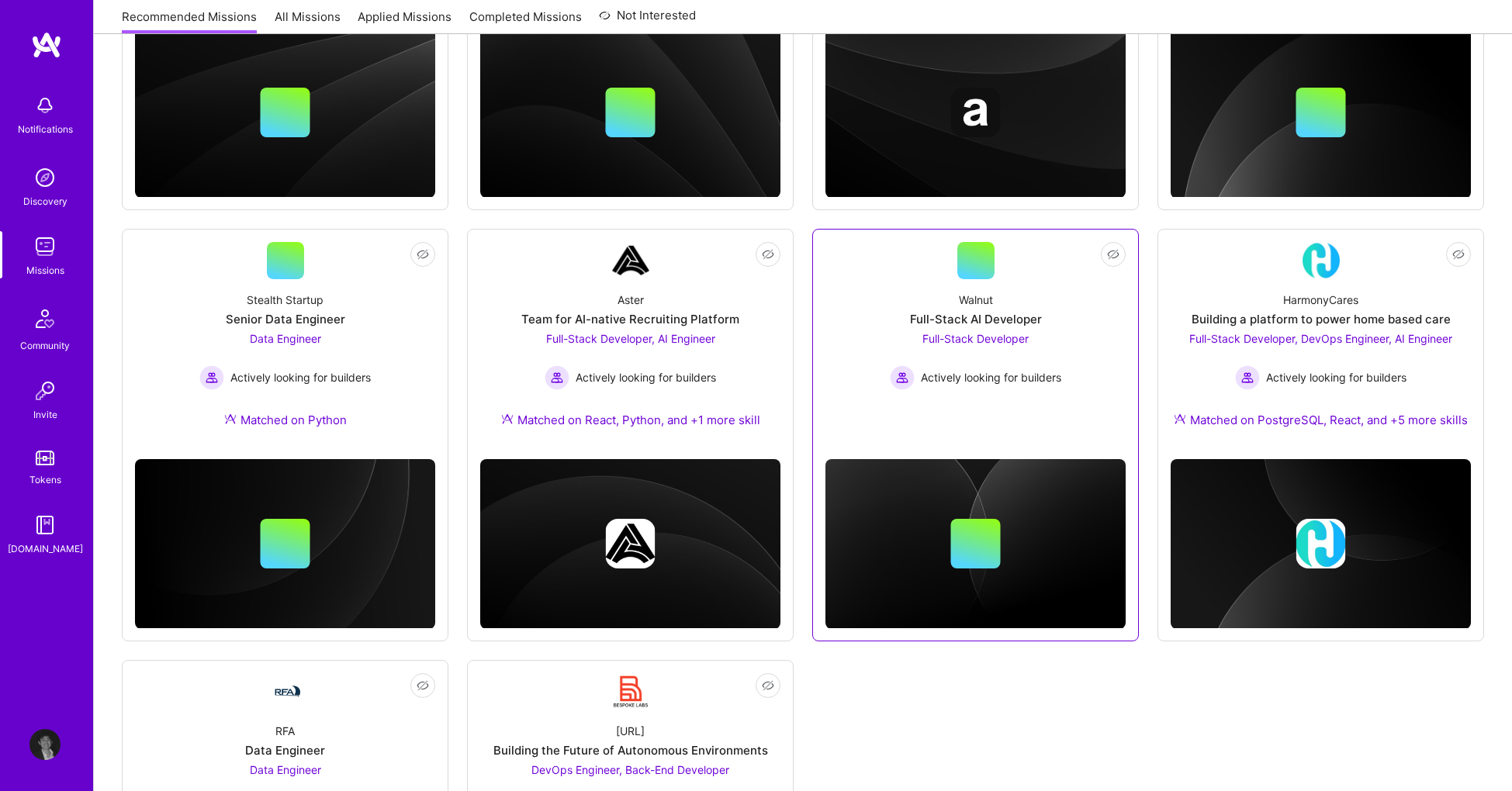
scroll to position [543, 0]
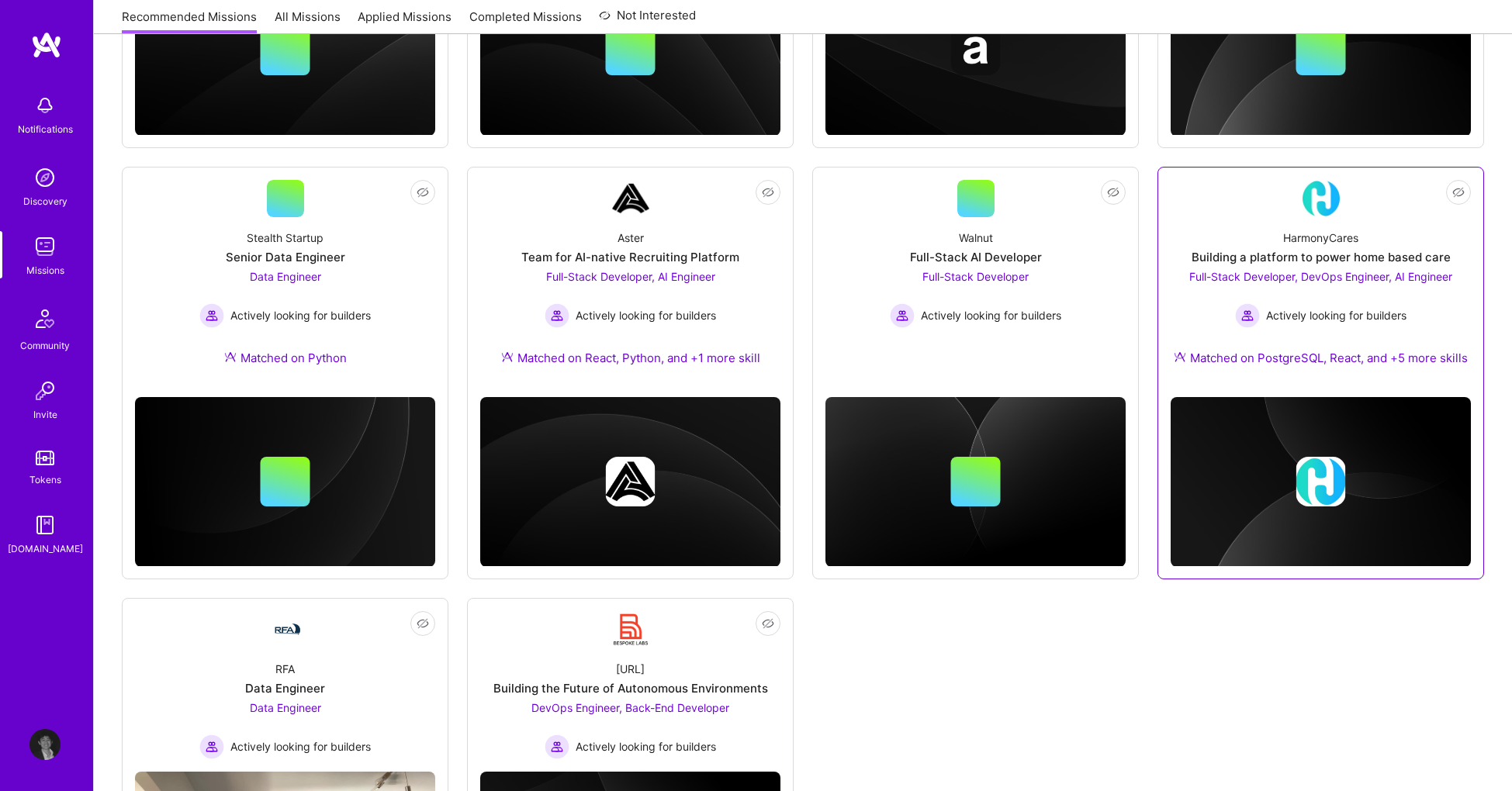
click at [1221, 317] on div "Actively looking for builders" at bounding box center [1320, 316] width 263 height 25
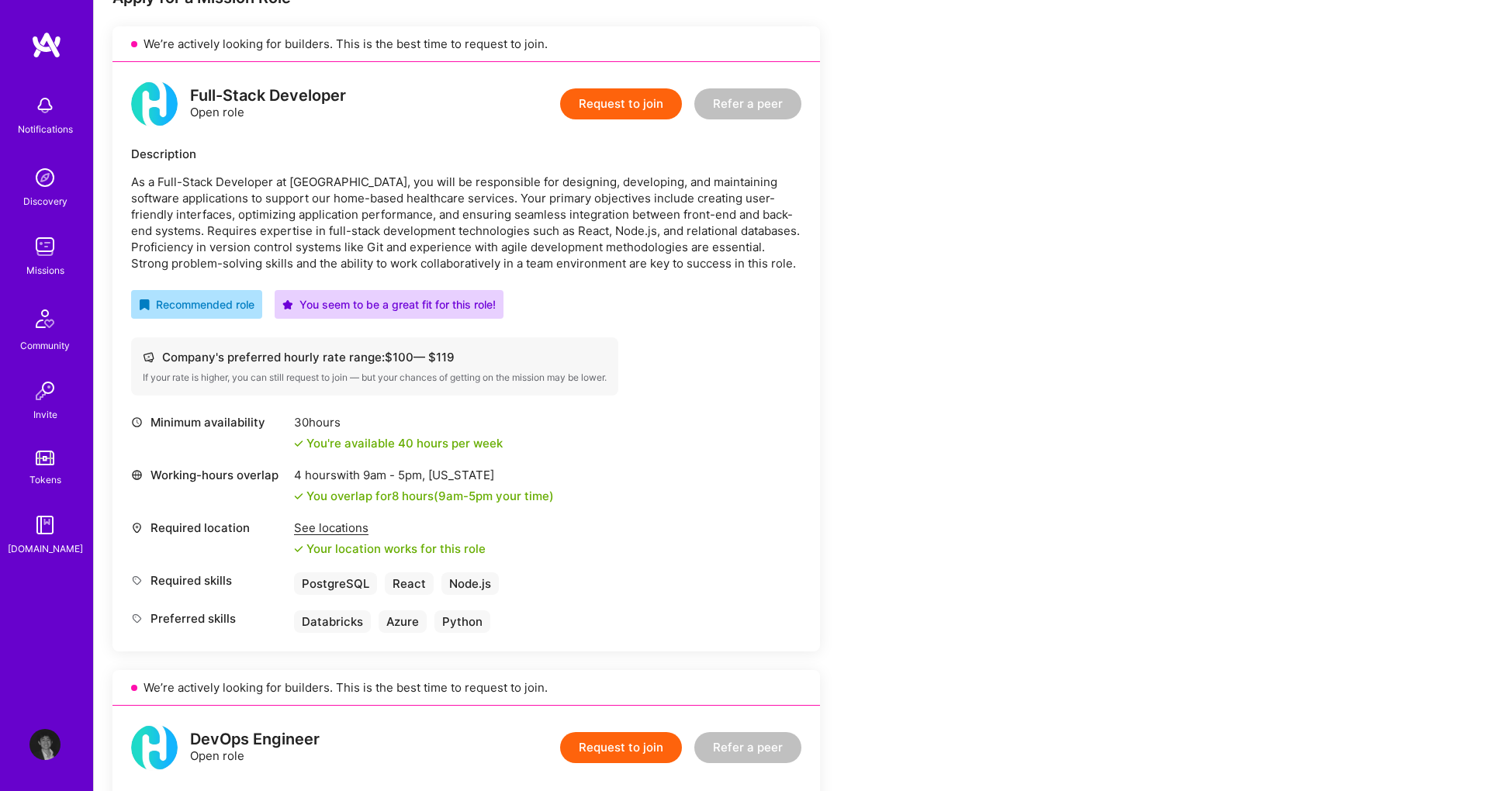
scroll to position [229, 0]
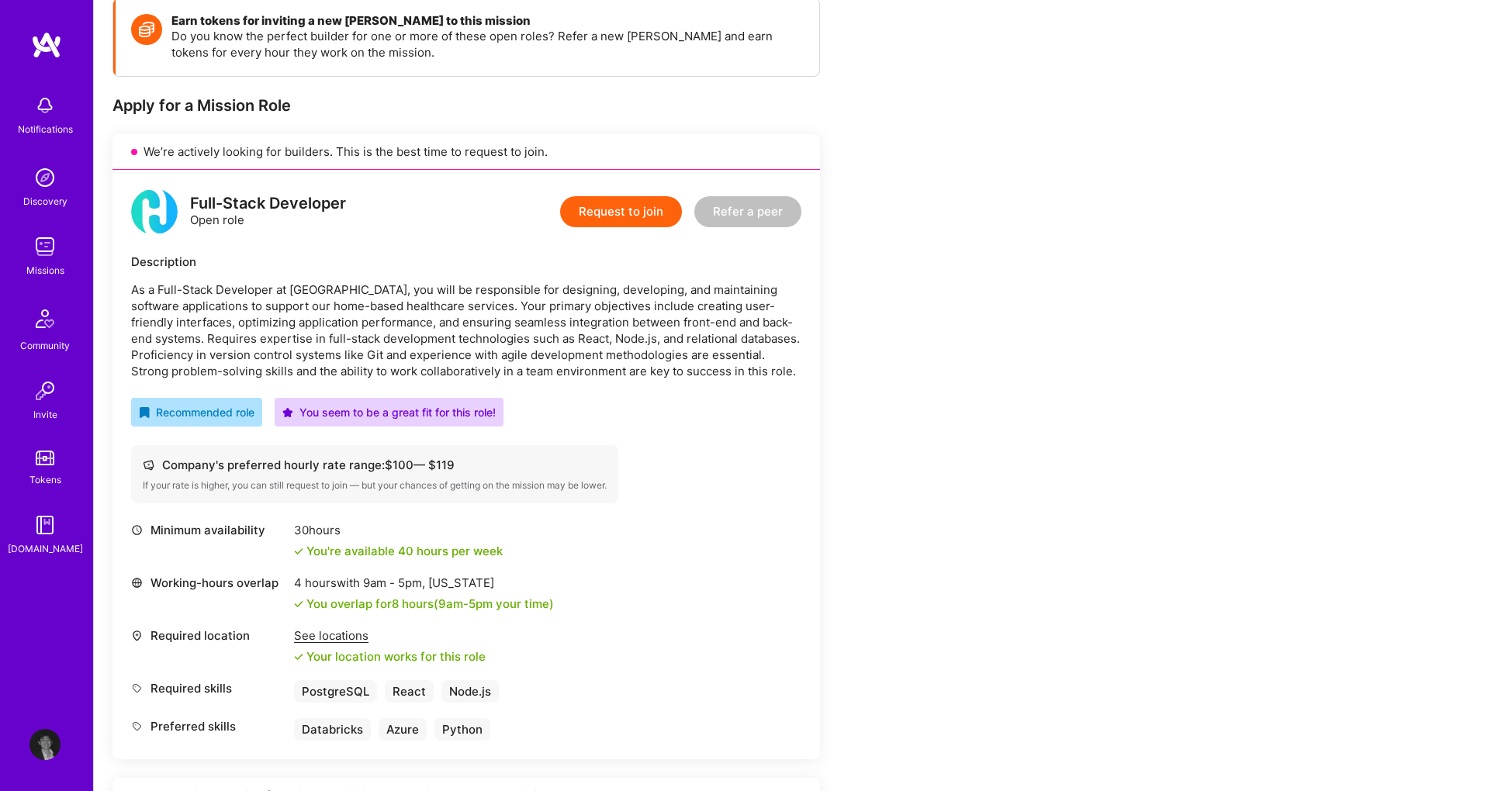
click at [636, 196] on button "Request to join" at bounding box center [621, 212] width 122 height 31
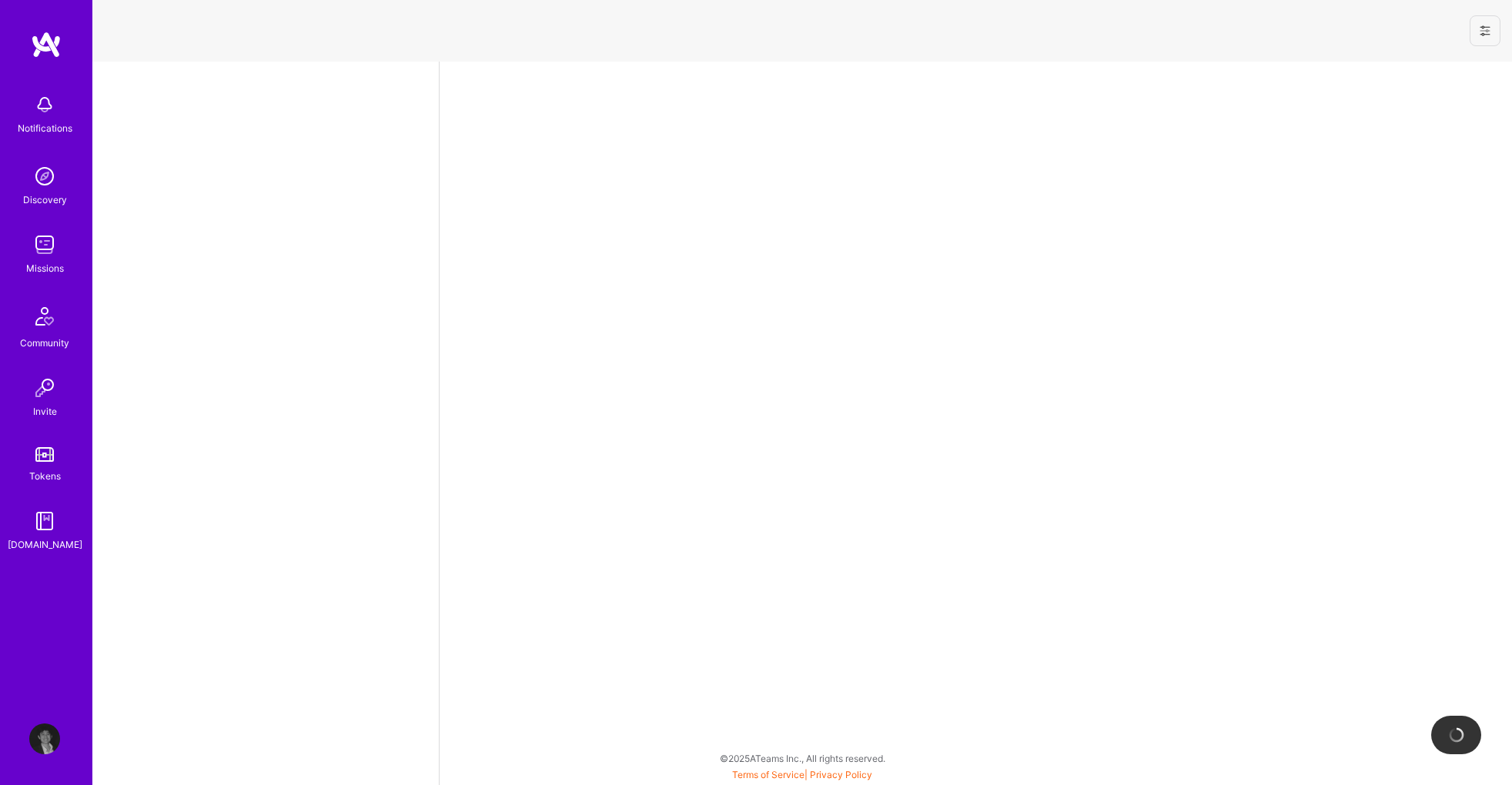
select select "US"
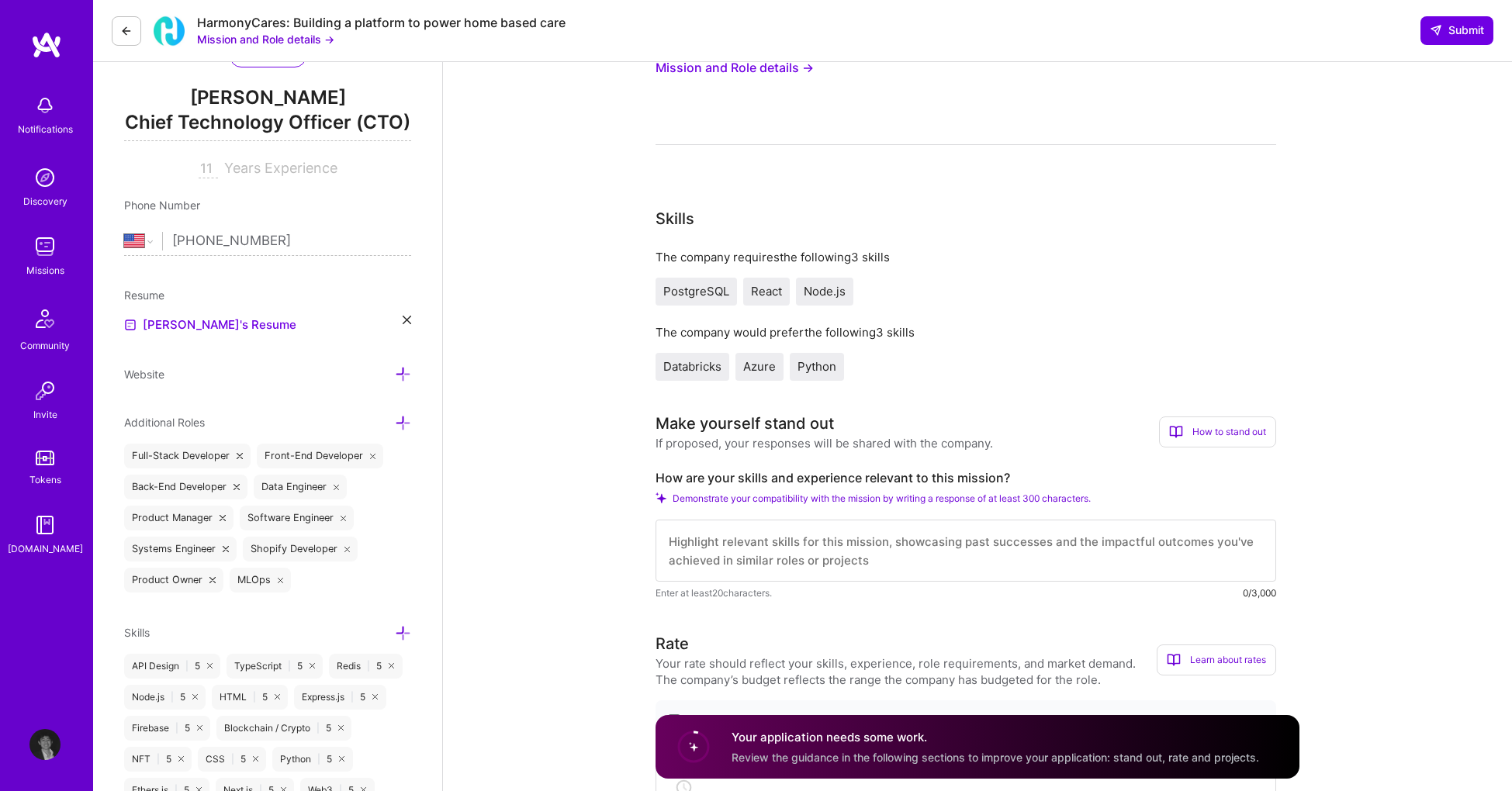
scroll to position [263, 0]
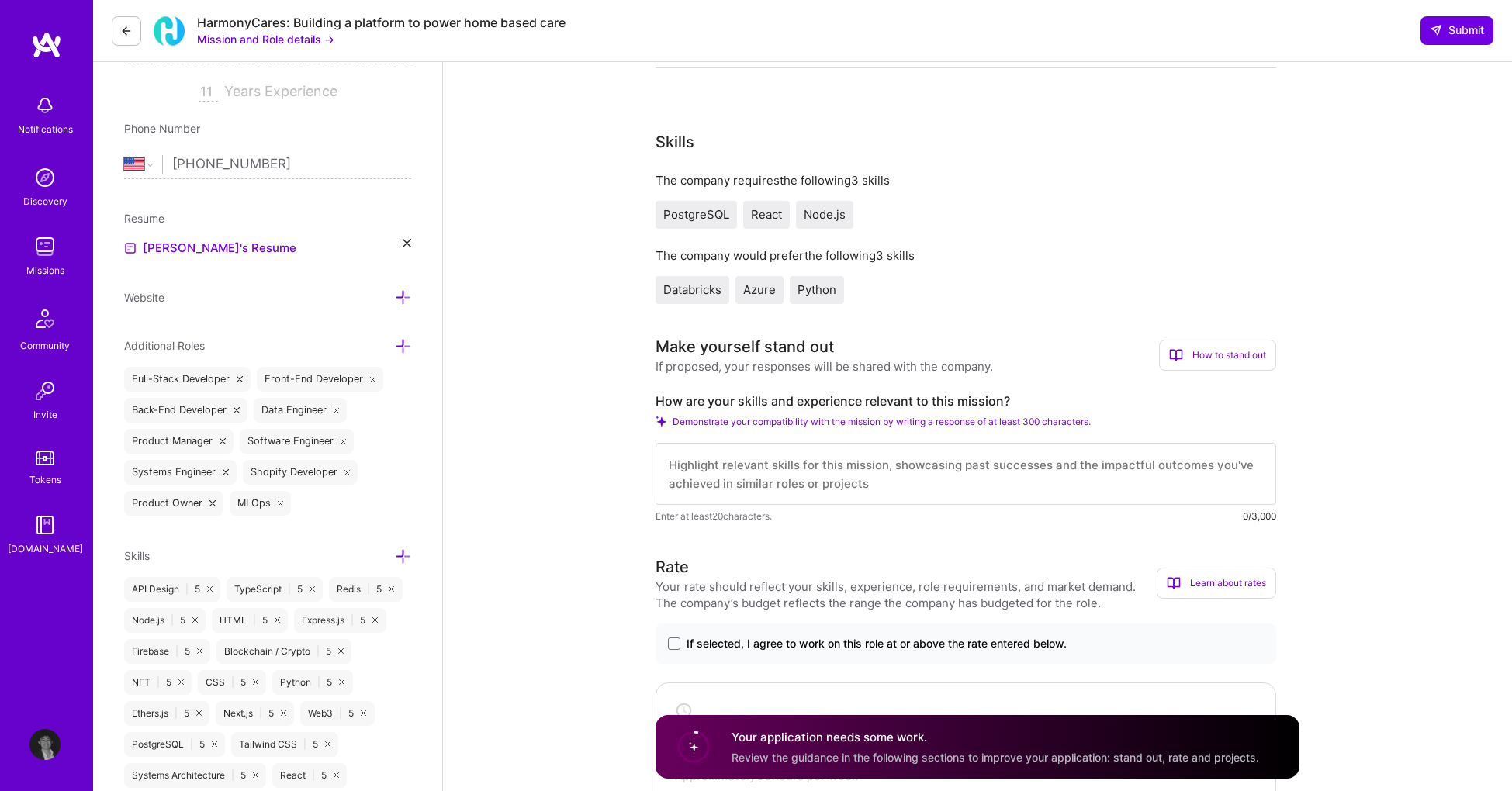
click at [756, 294] on span "Azure" at bounding box center [760, 290] width 32 height 14
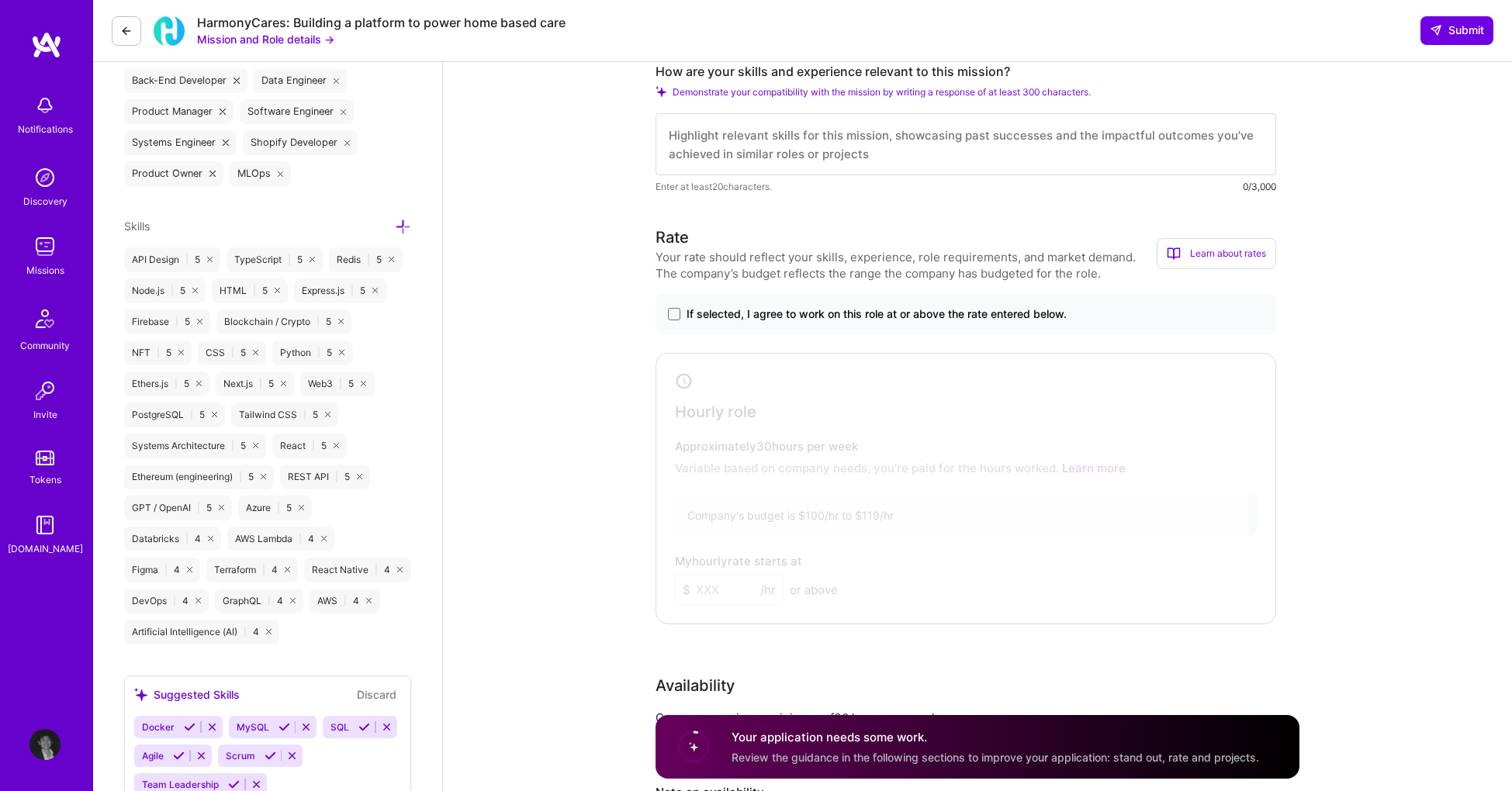
scroll to position [632, 0]
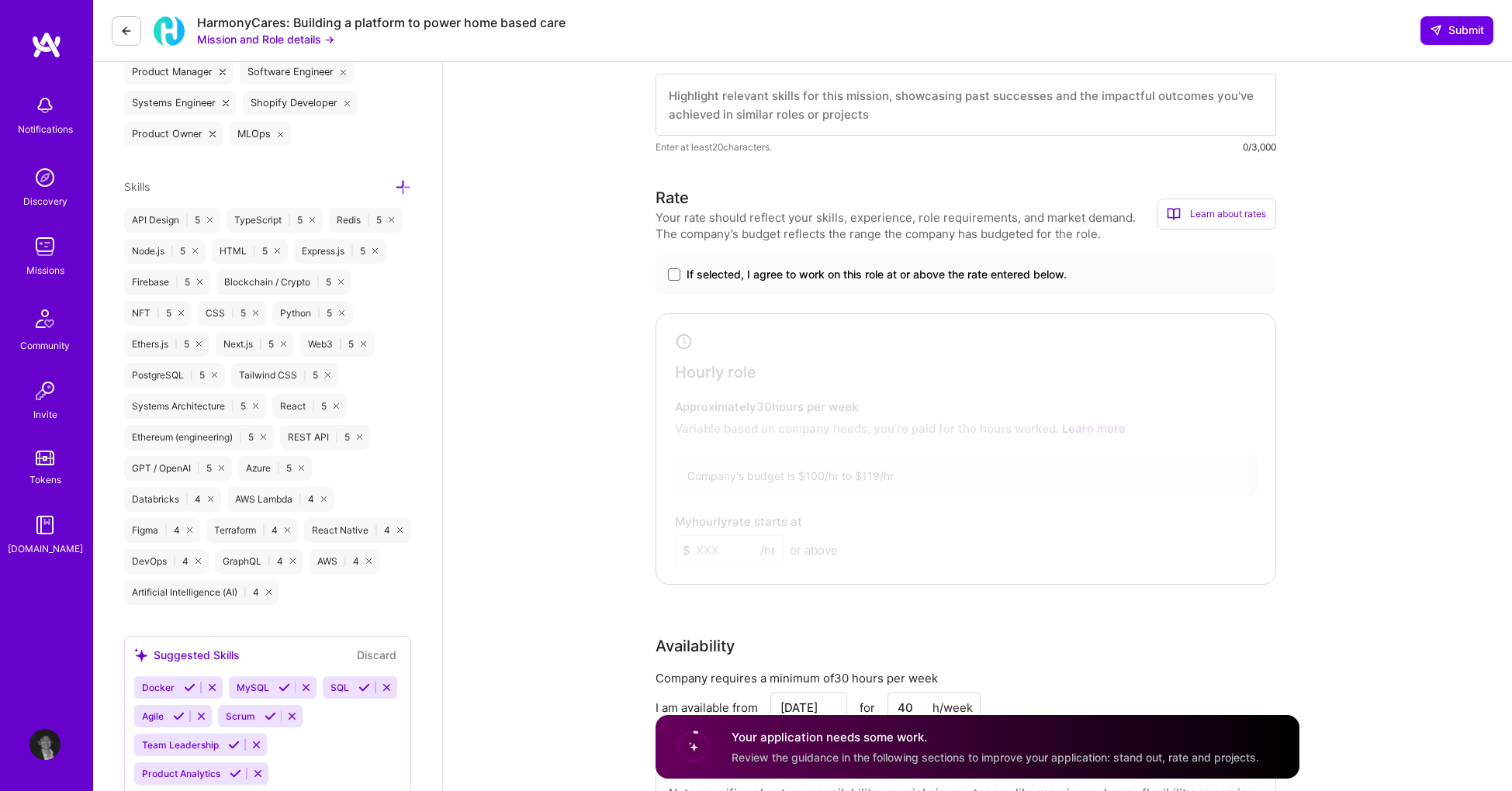
click at [682, 272] on label "If selected, I agree to work on this role at or above the rate entered below." at bounding box center [966, 274] width 595 height 15
click at [0, 0] on input "If selected, I agree to work on this role at or above the rate entered below." at bounding box center [0, 0] width 0 height 0
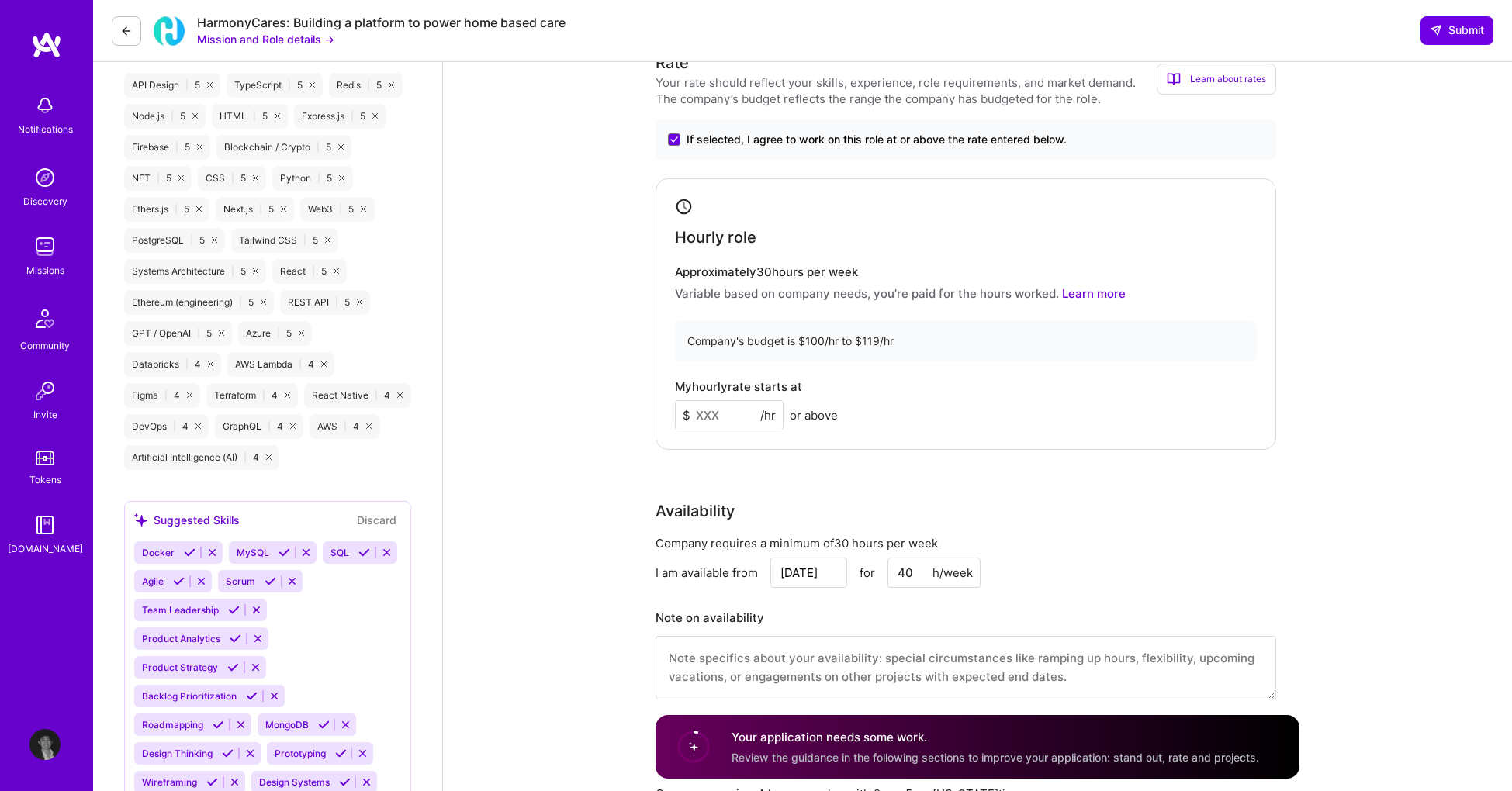
scroll to position [821, 0]
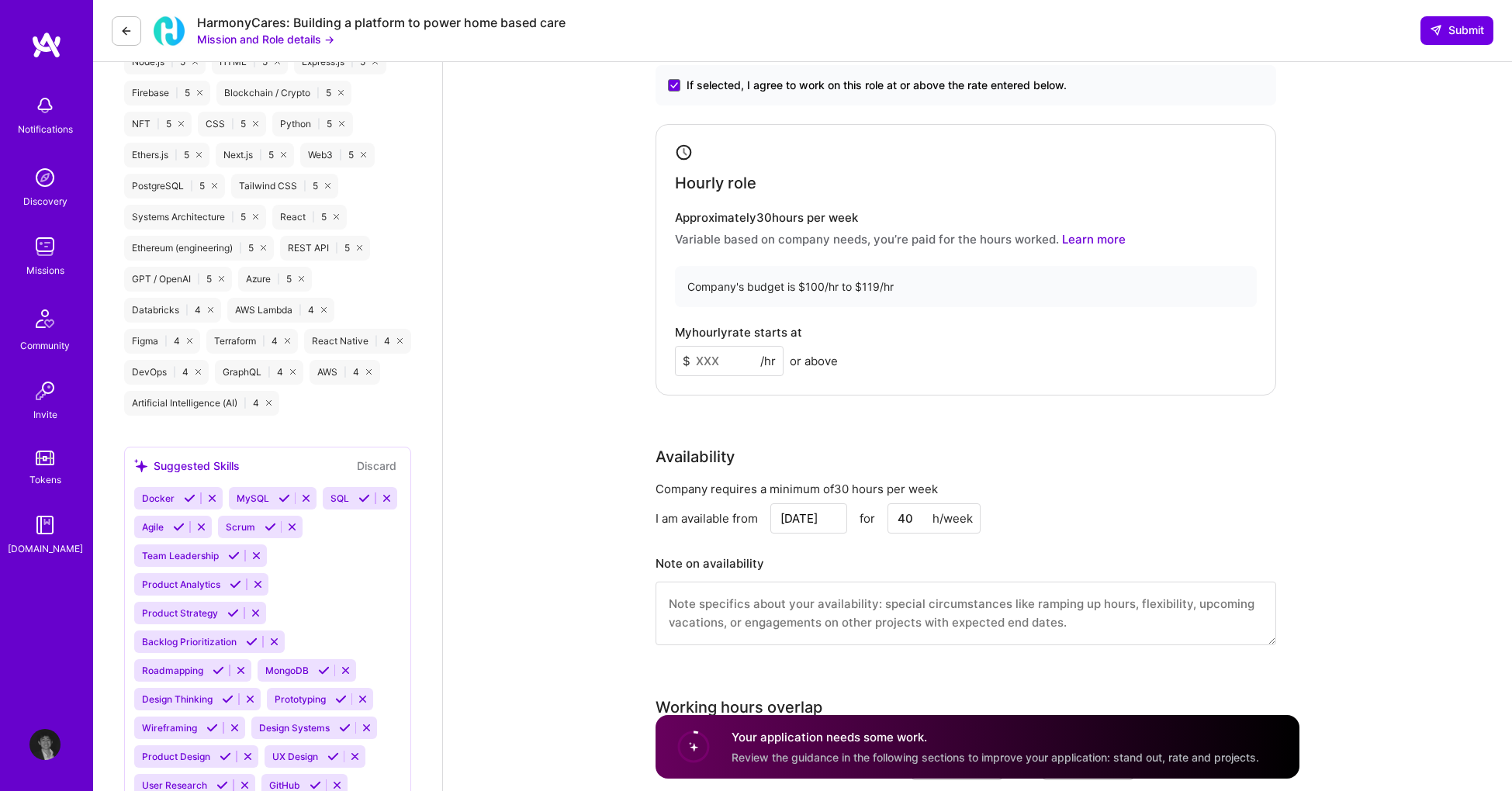
drag, startPoint x: 700, startPoint y: 345, endPoint x: 712, endPoint y: 347, distance: 12.2
click at [702, 346] on input at bounding box center [729, 361] width 109 height 30
click at [721, 347] on input at bounding box center [729, 361] width 109 height 30
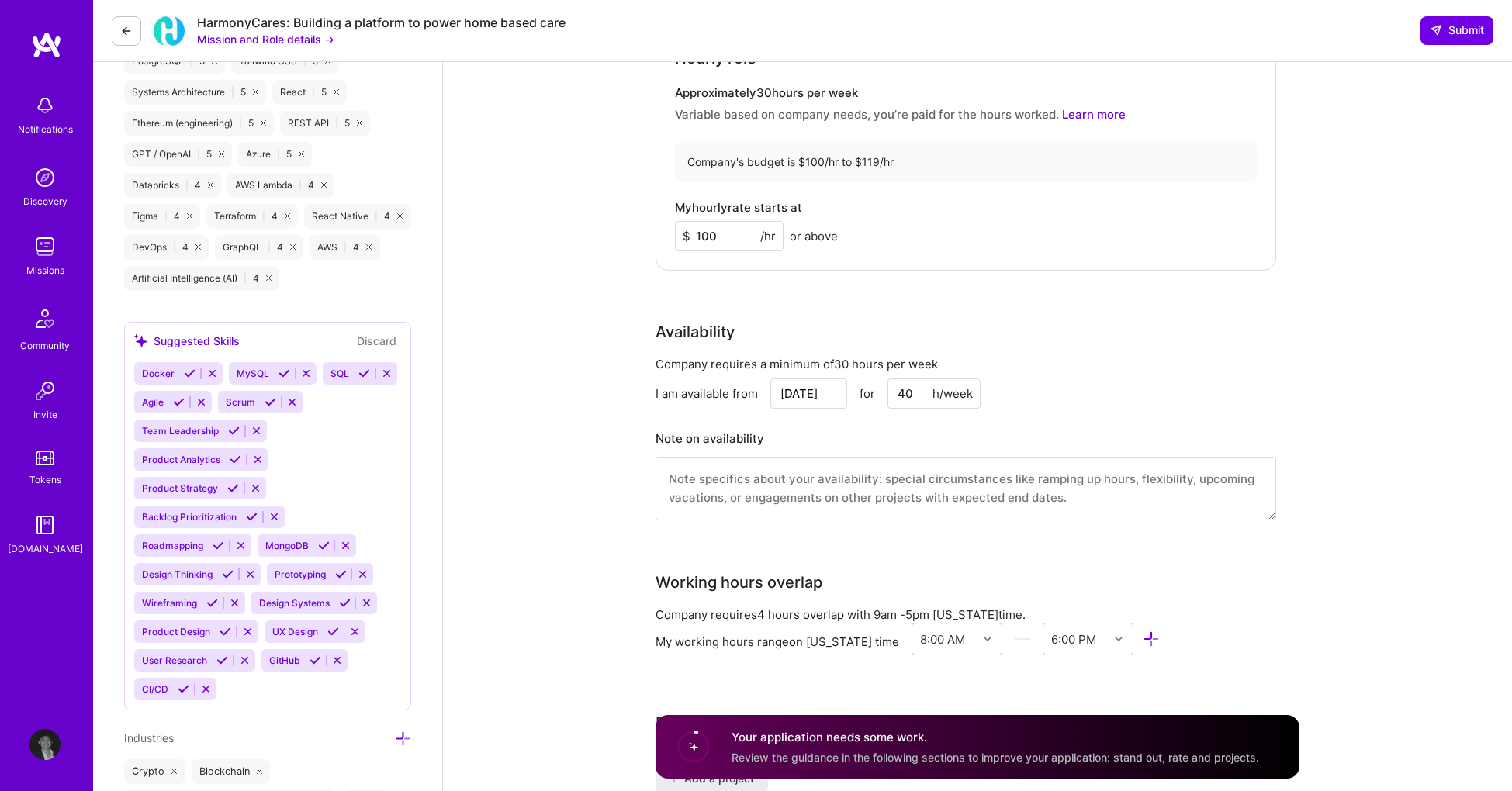
scroll to position [954, 0]
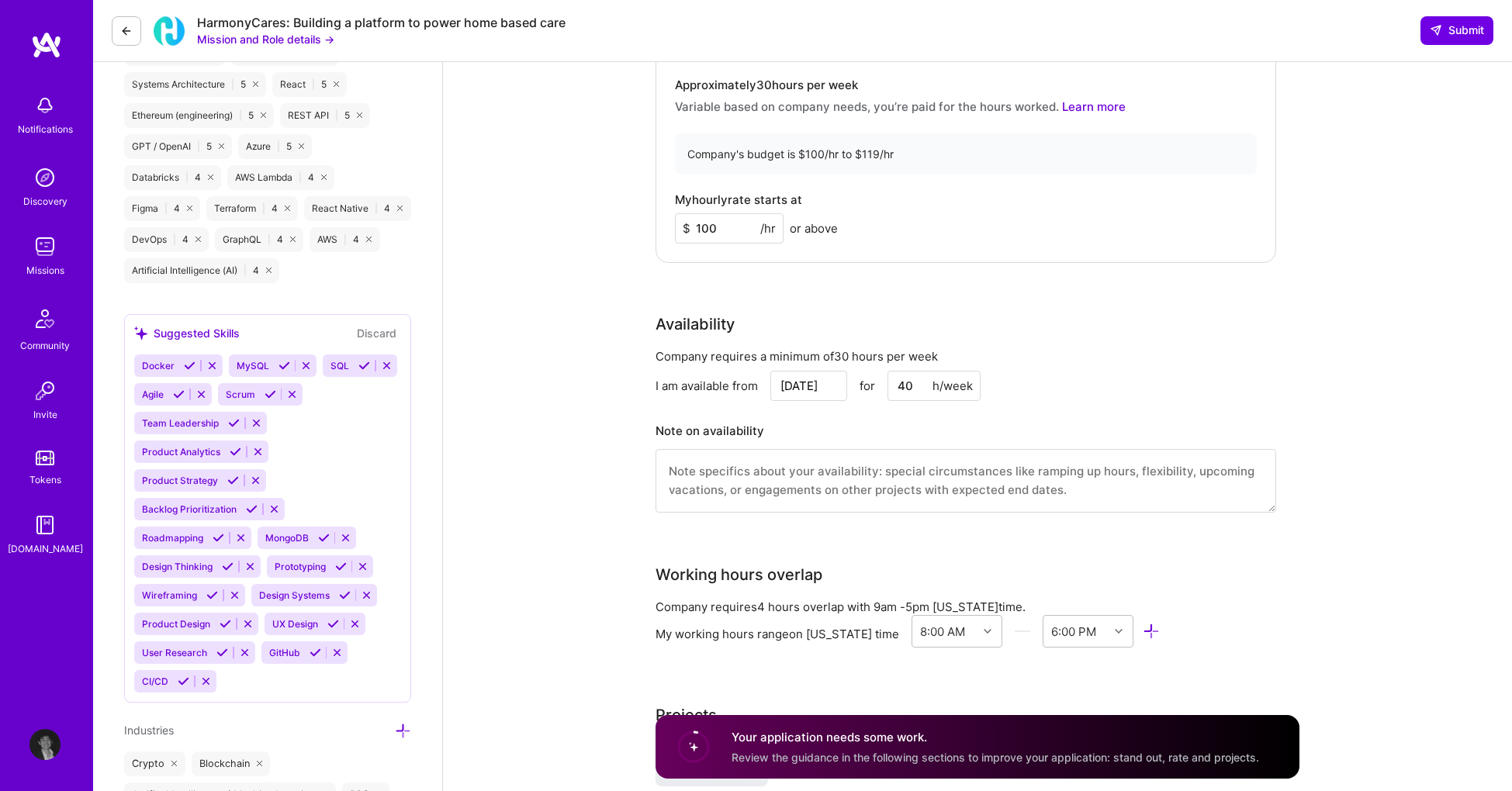
type input "100"
click at [929, 482] on textarea at bounding box center [966, 481] width 621 height 64
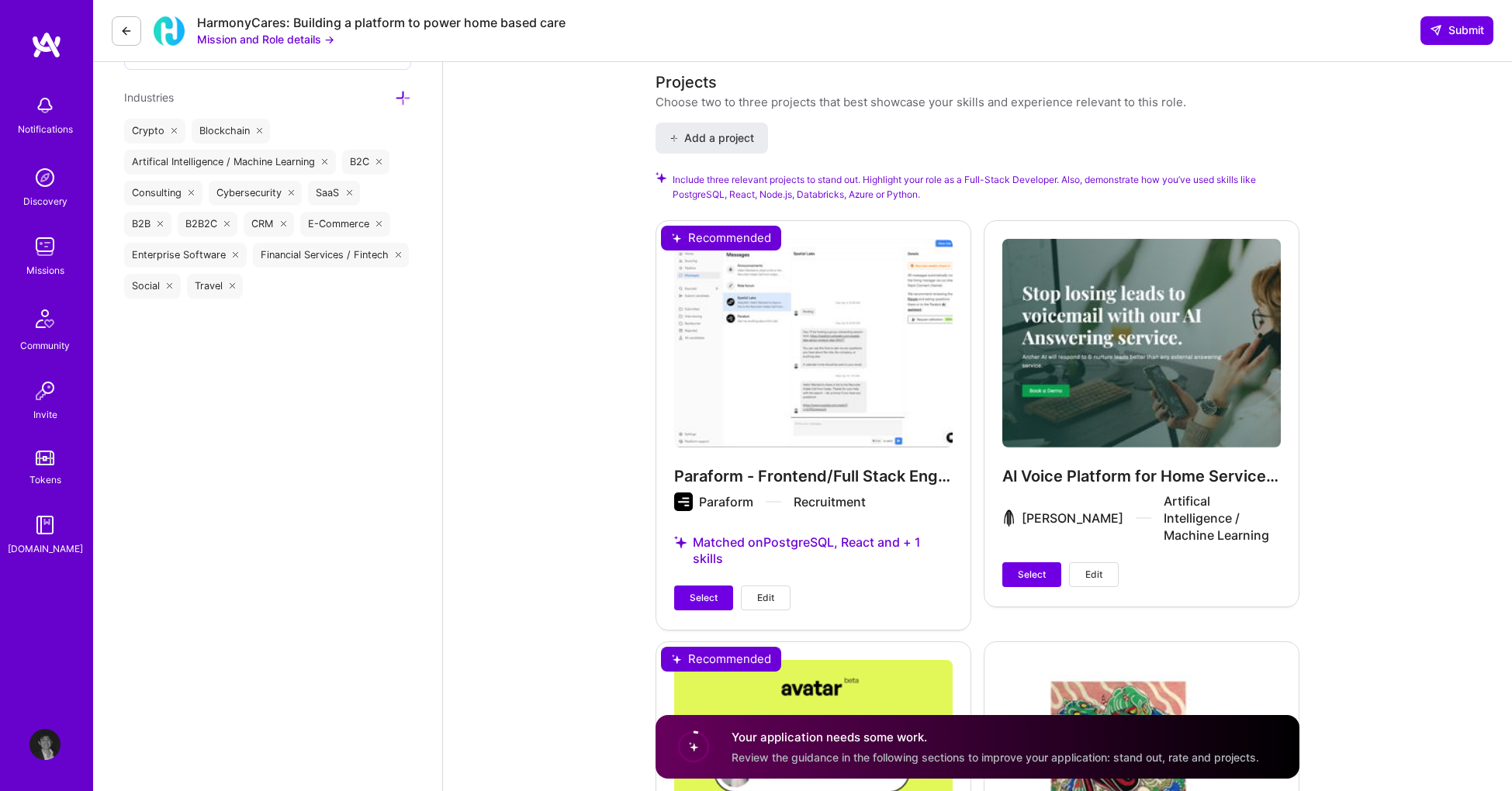
scroll to position [1590, 0]
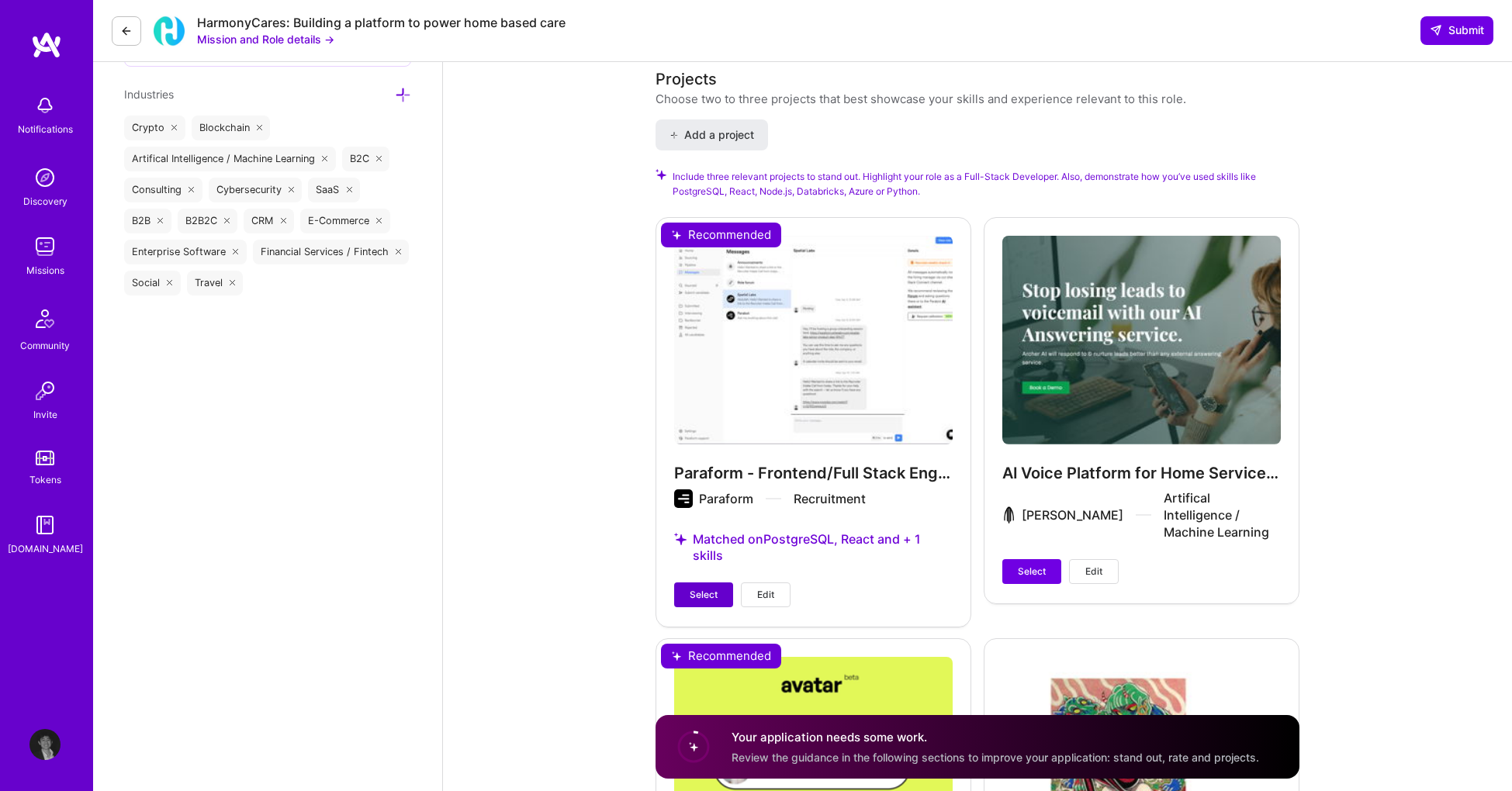
drag, startPoint x: 706, startPoint y: 592, endPoint x: 727, endPoint y: 589, distance: 21.2
click at [707, 592] on span "Select" at bounding box center [703, 595] width 28 height 14
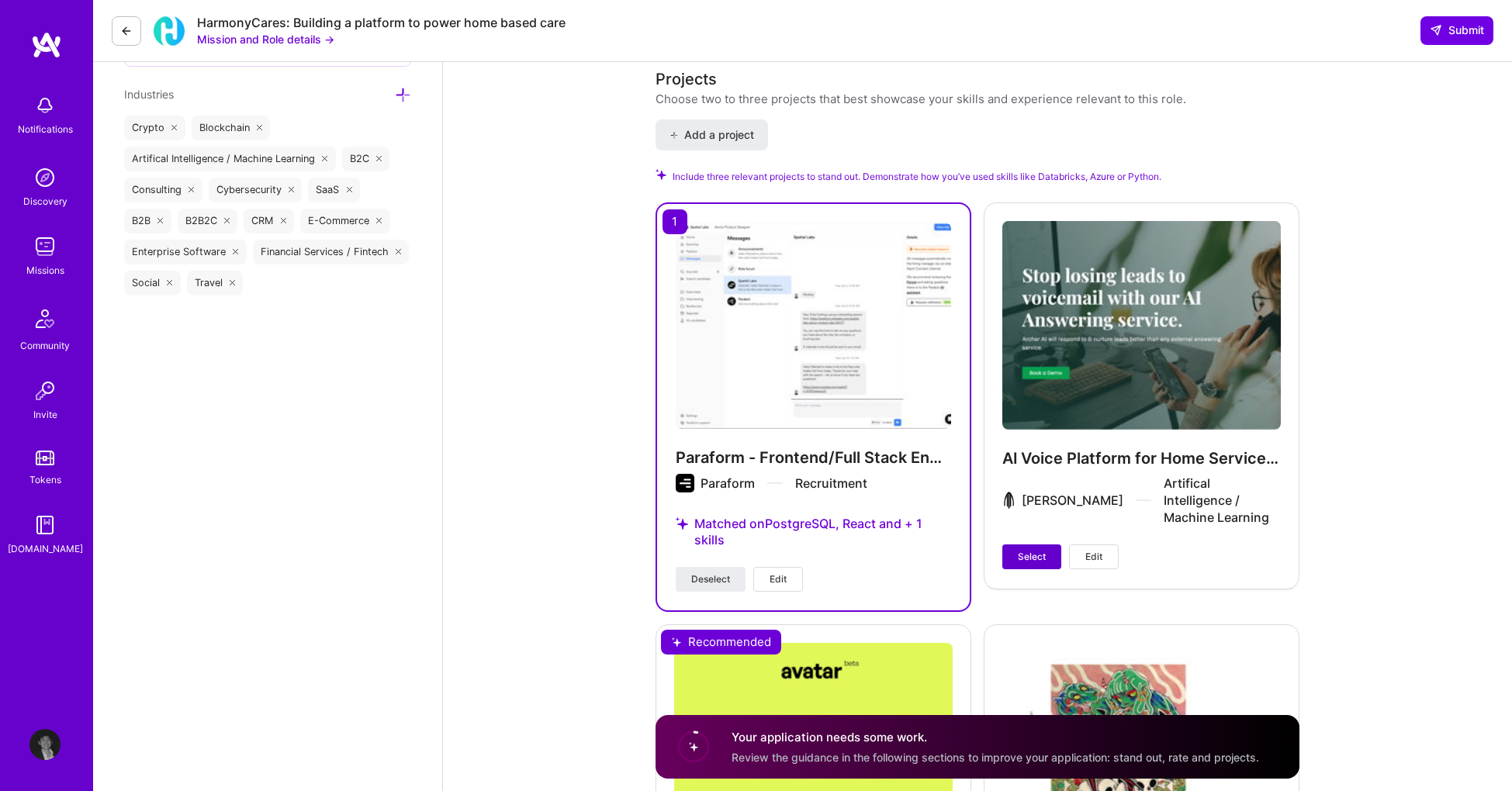
click at [1056, 544] on button "Select" at bounding box center [1032, 557] width 59 height 25
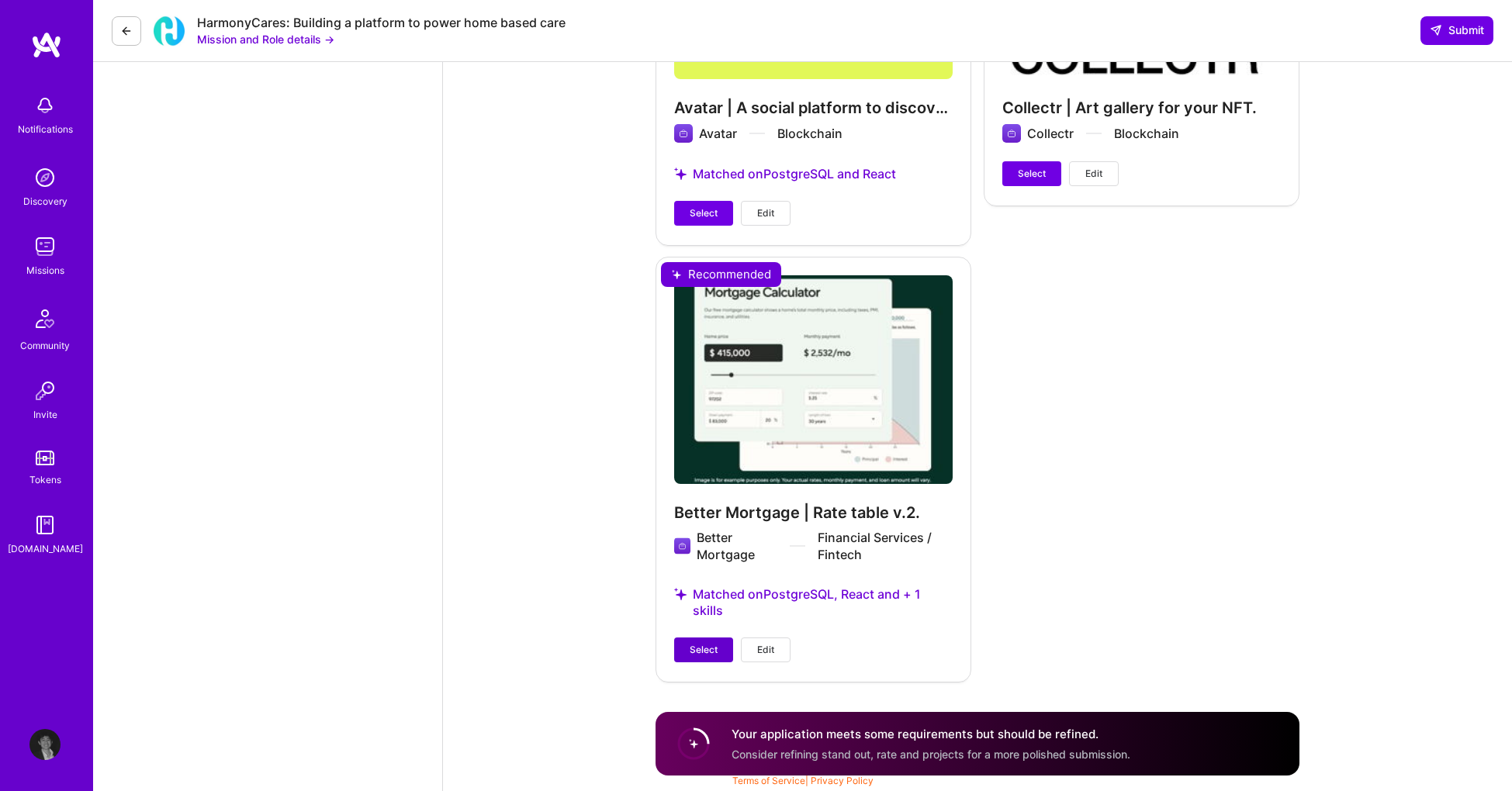
click at [711, 656] on span "Select" at bounding box center [703, 650] width 28 height 14
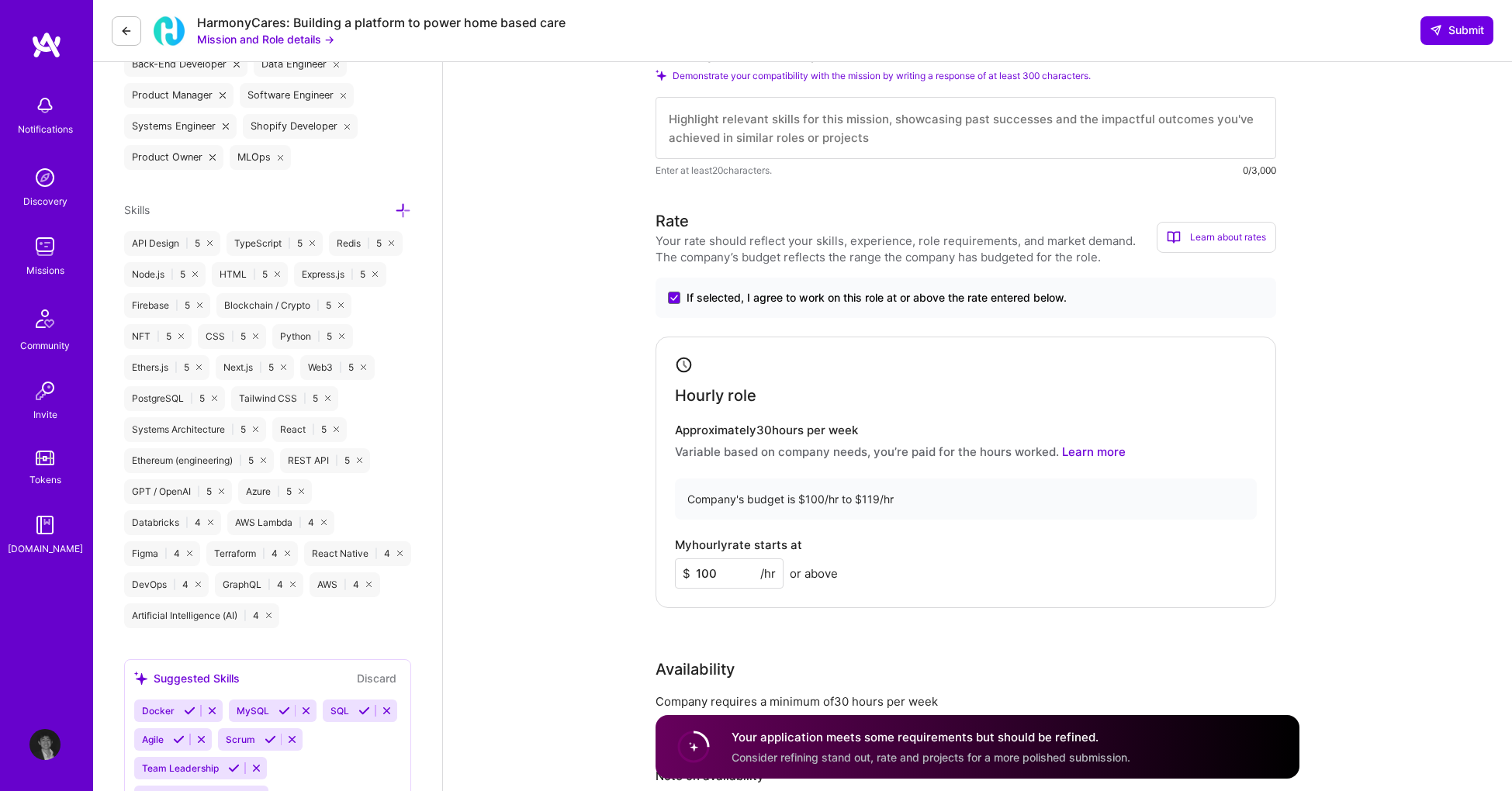
scroll to position [0, 0]
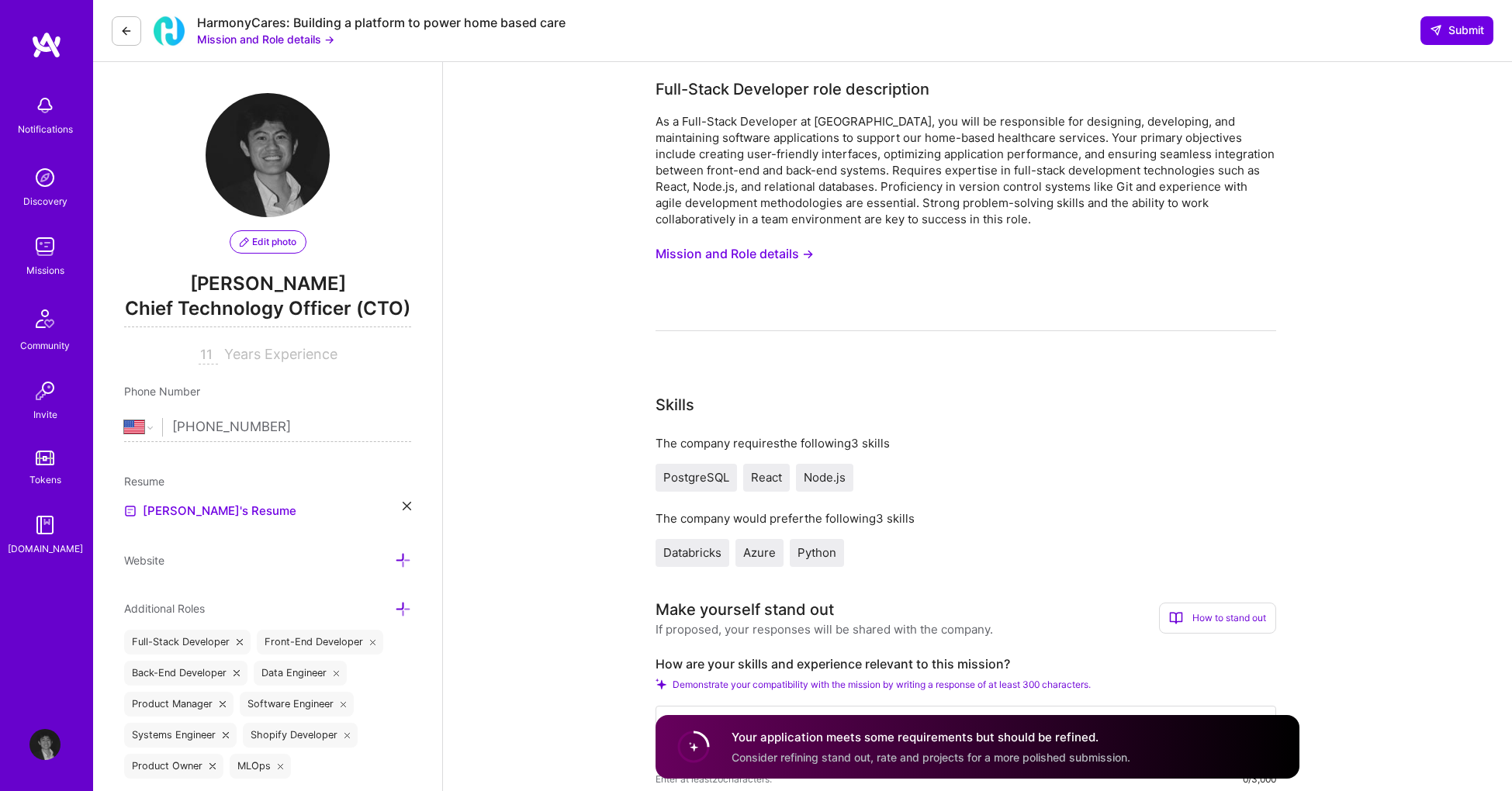
click at [784, 246] on button "Mission and Role details →" at bounding box center [734, 254] width 158 height 29
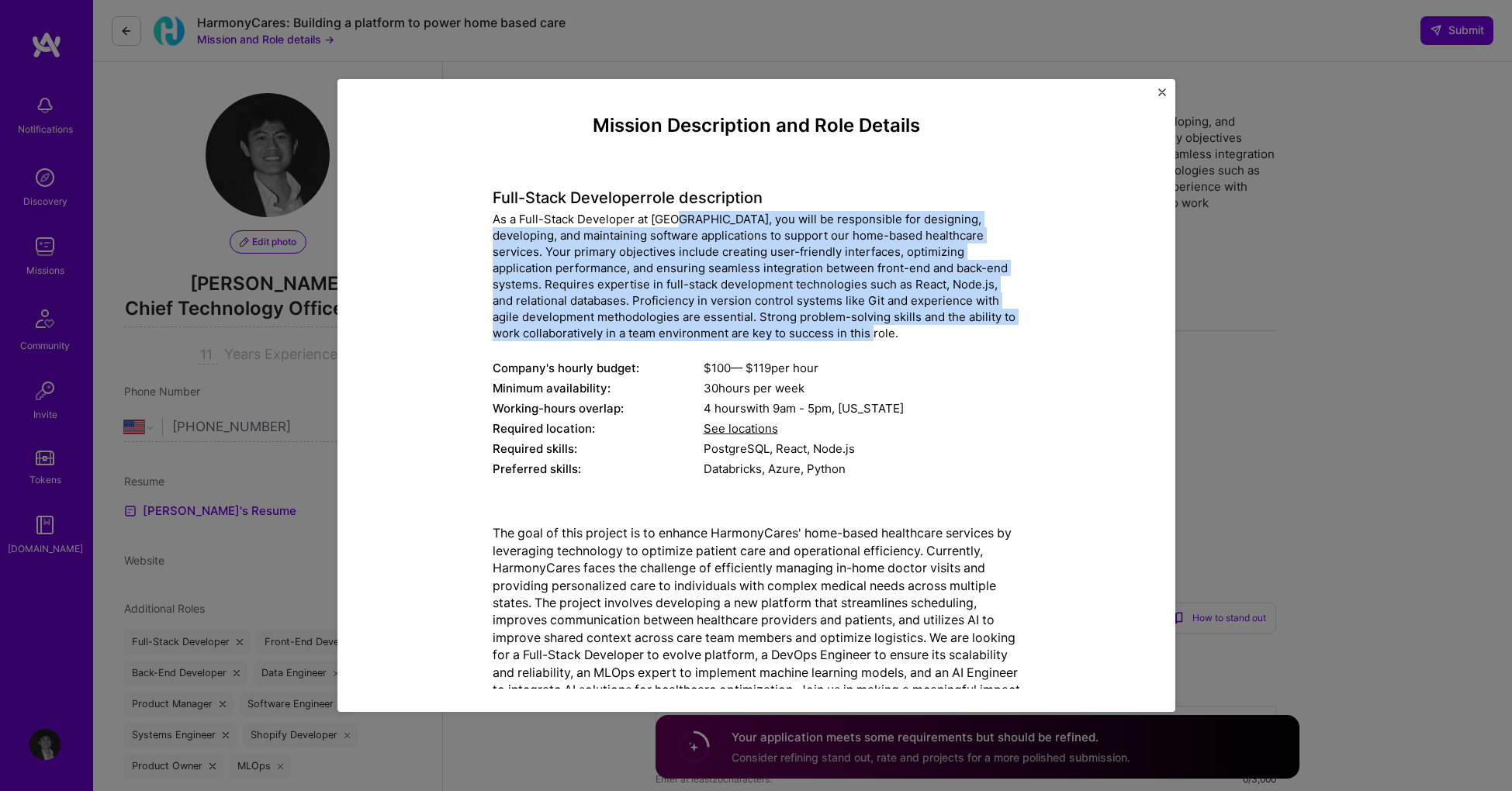
drag, startPoint x: 671, startPoint y: 218, endPoint x: 875, endPoint y: 339, distance: 237.2
click at [875, 339] on div "As a Full-Stack Developer at [GEOGRAPHIC_DATA], you will be responsible for des…" at bounding box center [756, 275] width 527 height 130
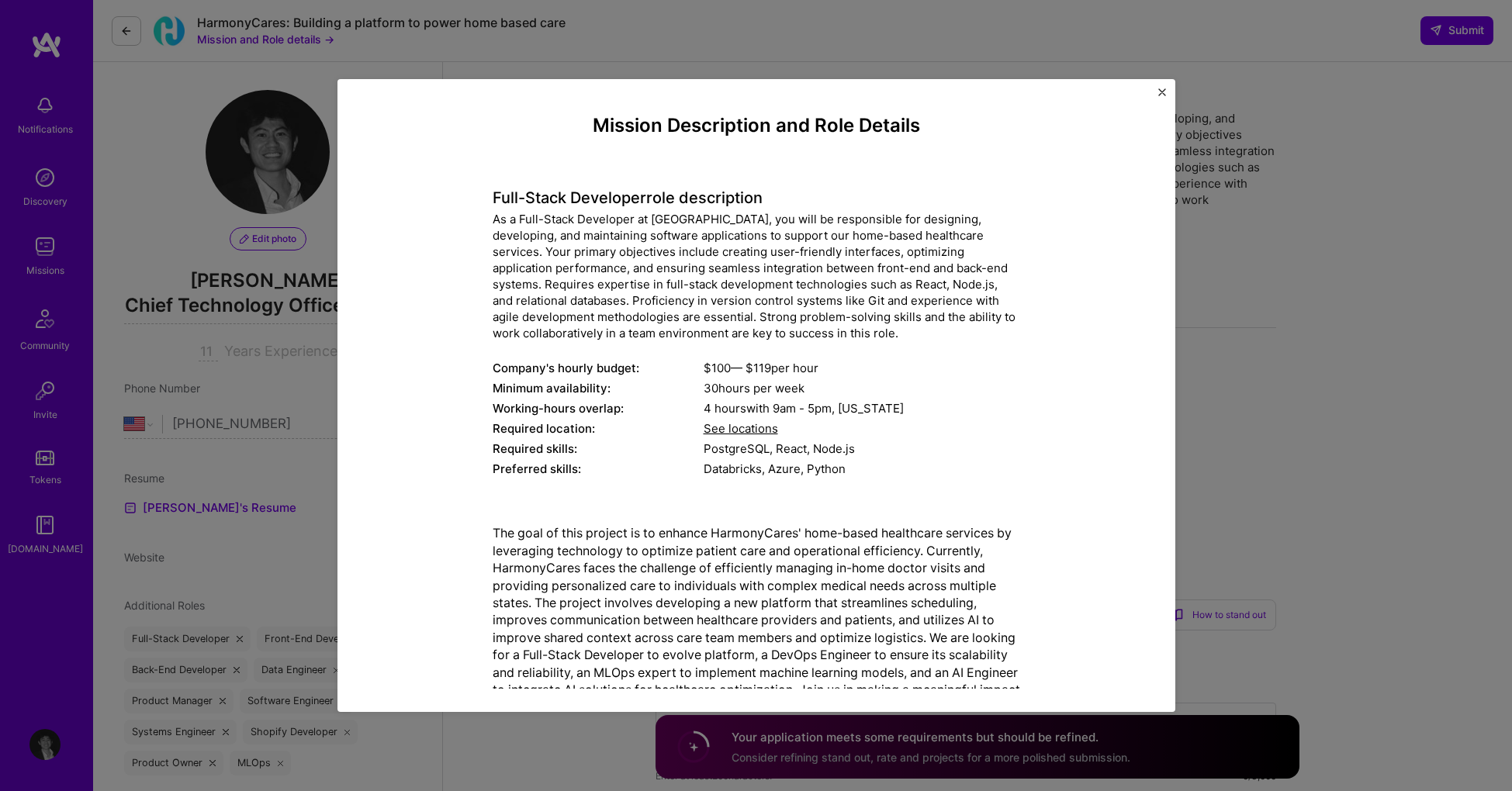
click at [1420, 279] on div "Mission Description and Role Details Full-Stack Developer role description As a…" at bounding box center [756, 396] width 1512 height 791
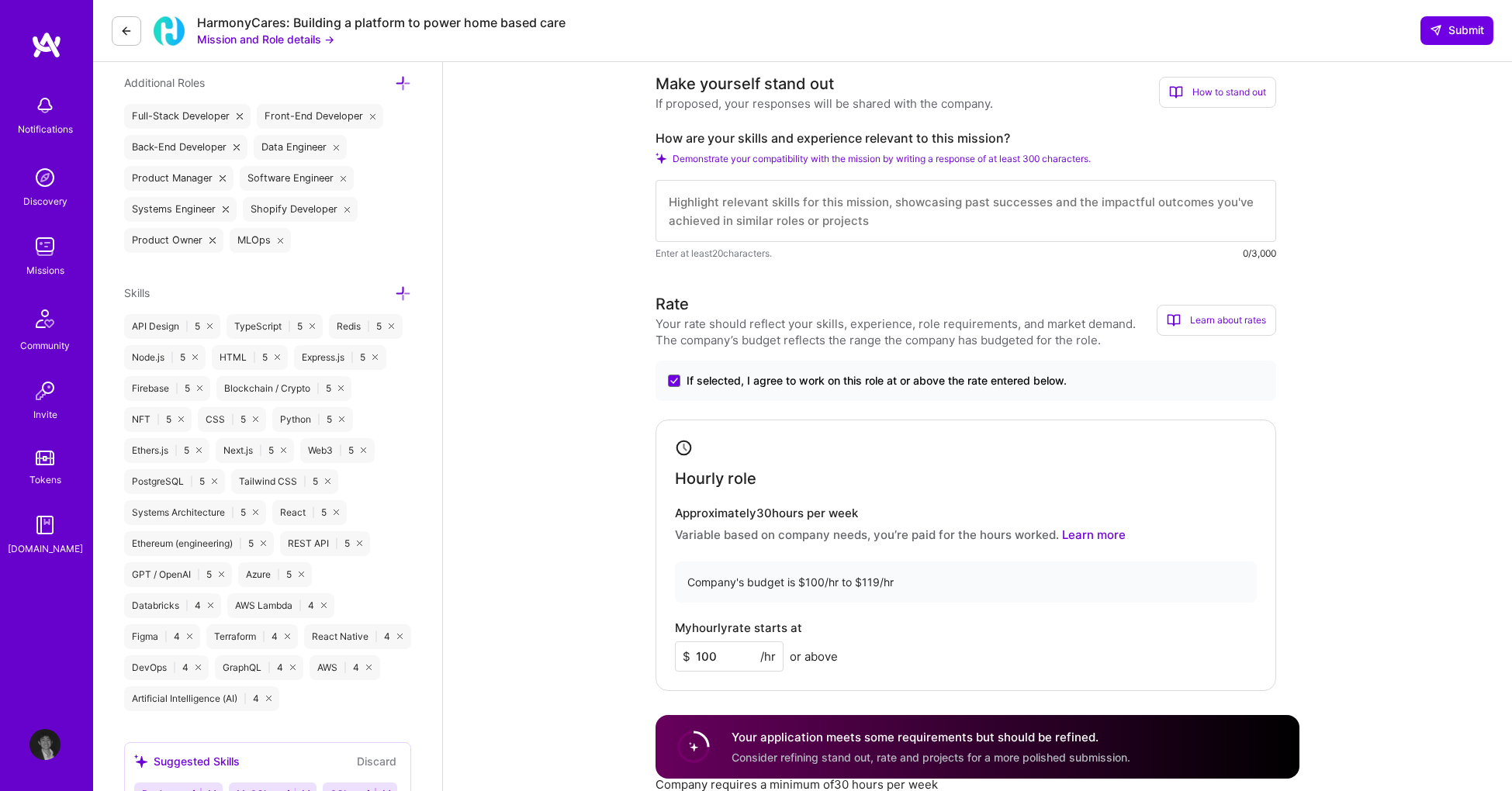
scroll to position [624, 0]
